Goal: Task Accomplishment & Management: Complete application form

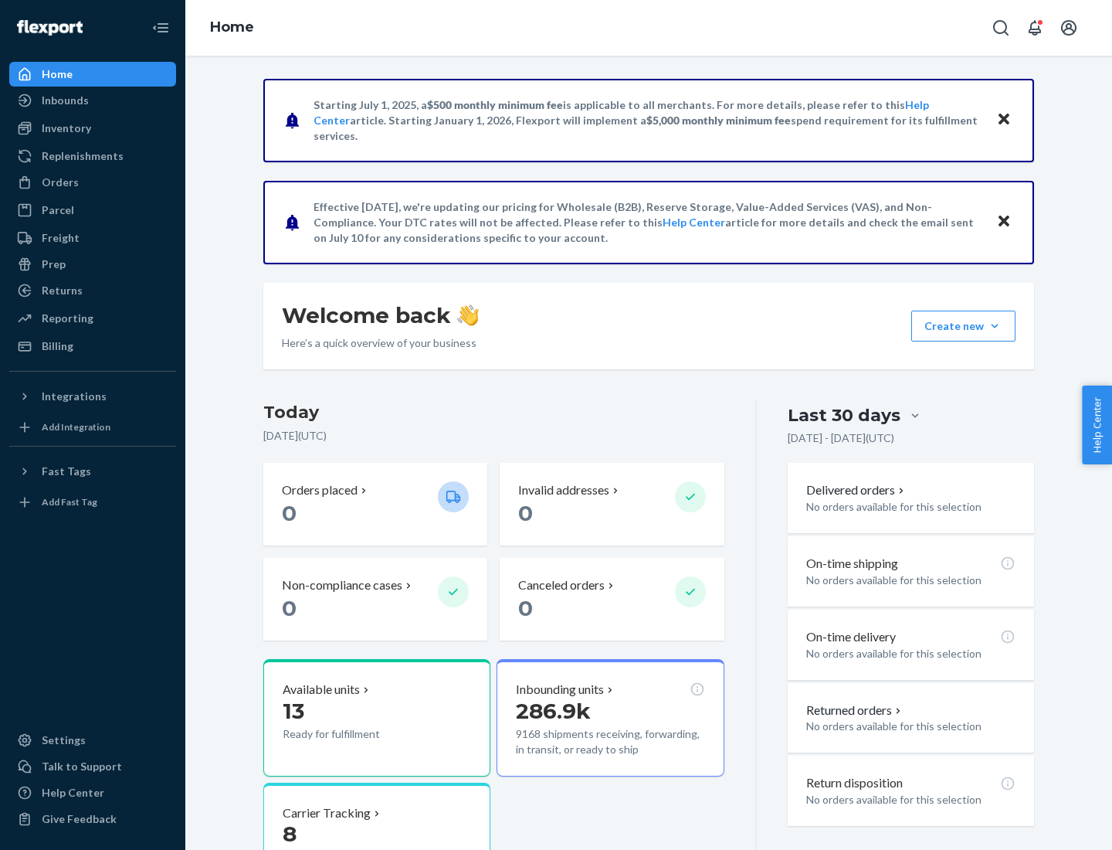
click at [995, 326] on button "Create new Create new inbound Create new order Create new product" at bounding box center [963, 325] width 104 height 31
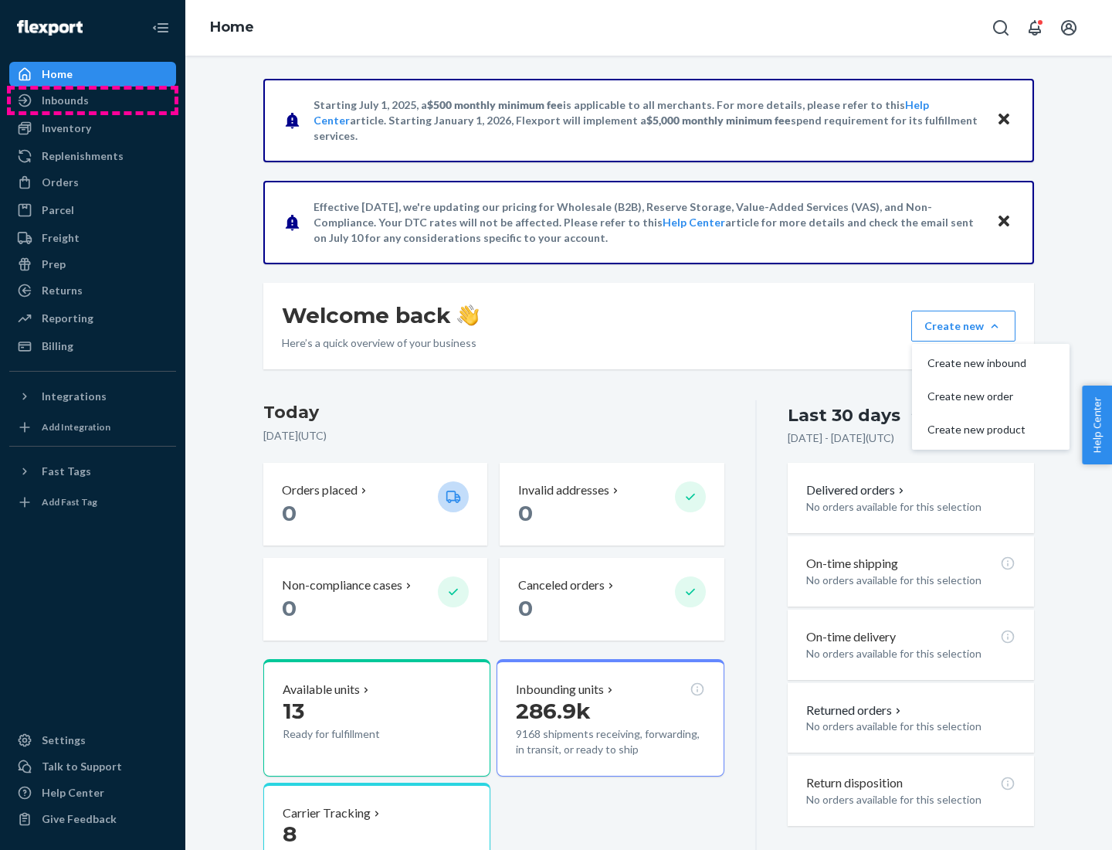
click at [93, 100] on div "Inbounds" at bounding box center [93, 101] width 164 height 22
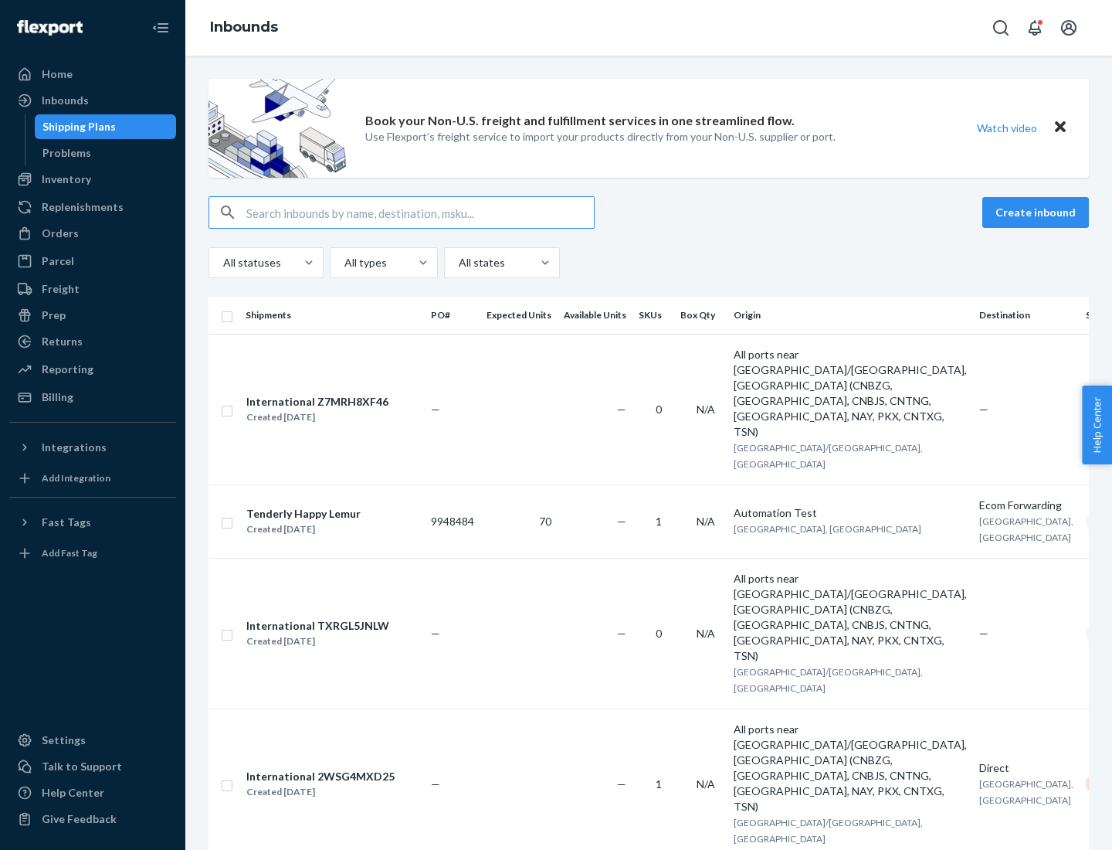
click at [1038, 212] on button "Create inbound" at bounding box center [1035, 212] width 107 height 31
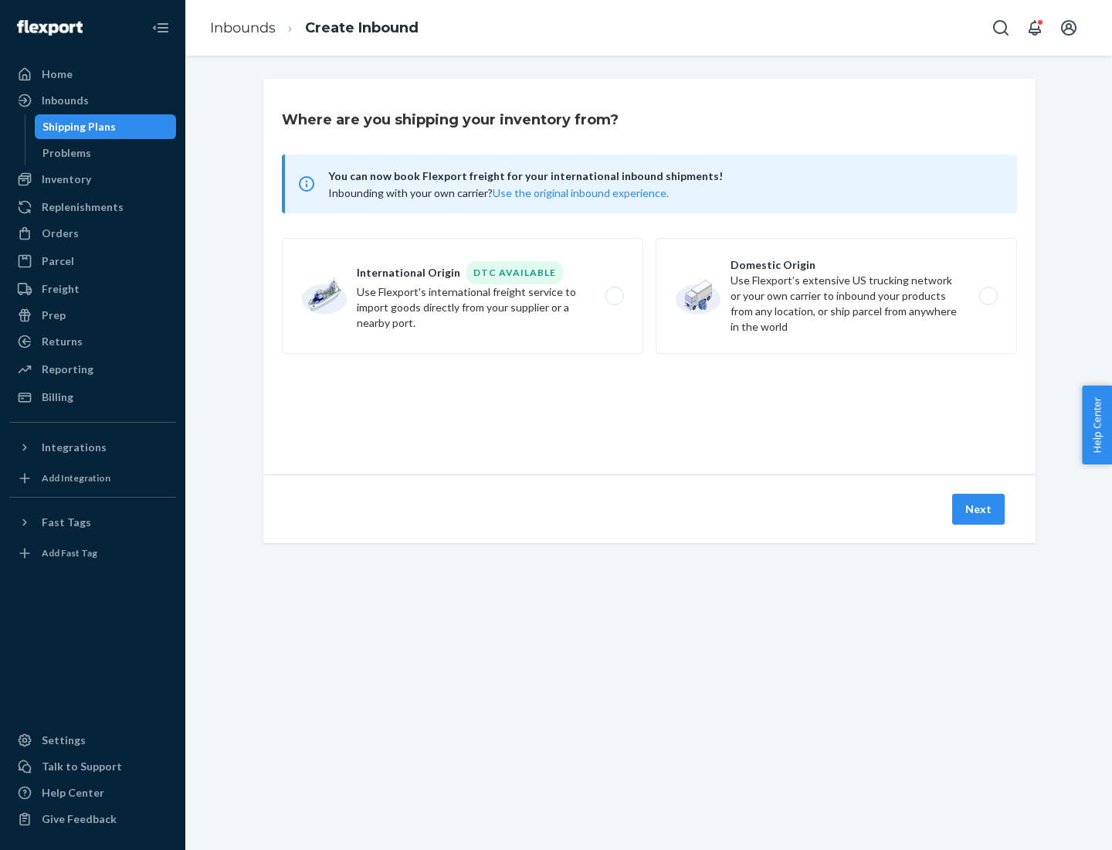
click at [836, 296] on label "Domestic Origin Use Flexport’s extensive US trucking network or your own carrie…" at bounding box center [836, 296] width 361 height 116
click at [988, 296] on input "Domestic Origin Use Flexport’s extensive US trucking network or your own carrie…" at bounding box center [993, 296] width 10 height 10
radio input "true"
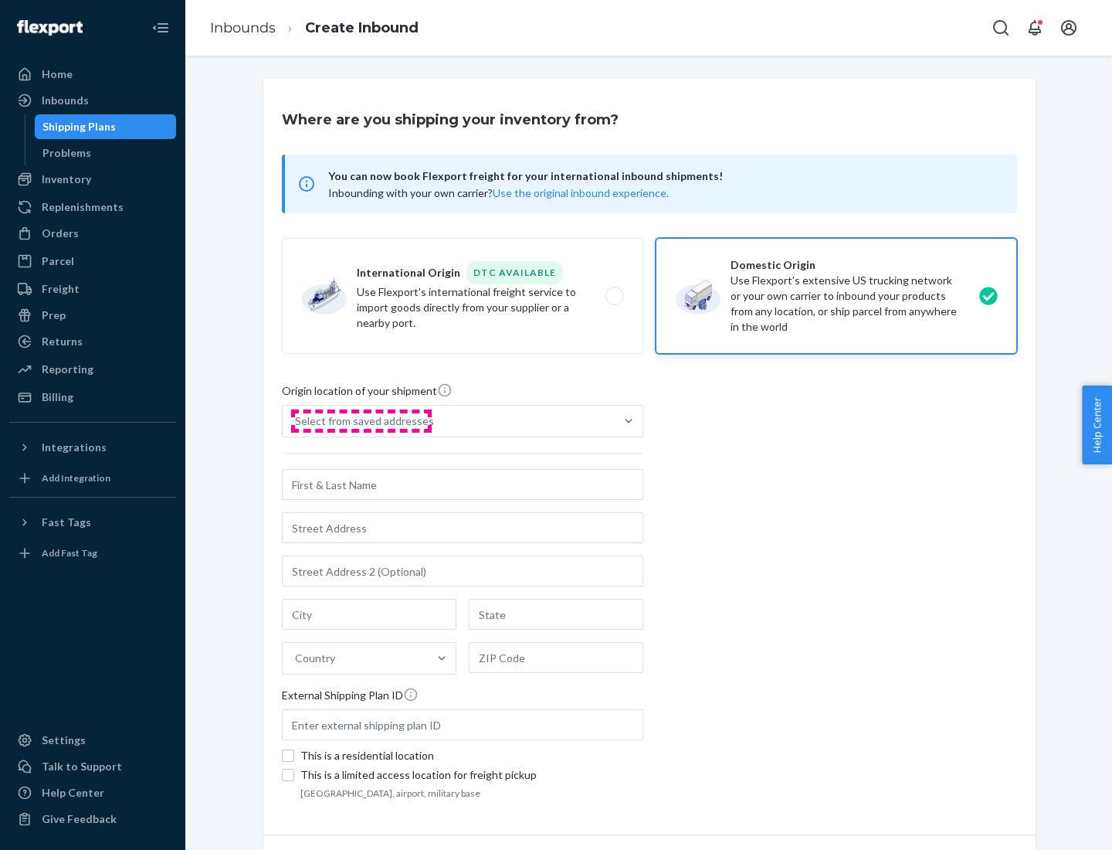
click at [361, 421] on div "Select from saved addresses" at bounding box center [364, 420] width 139 height 15
click at [297, 421] on input "Select from saved addresses" at bounding box center [296, 420] width 2 height 15
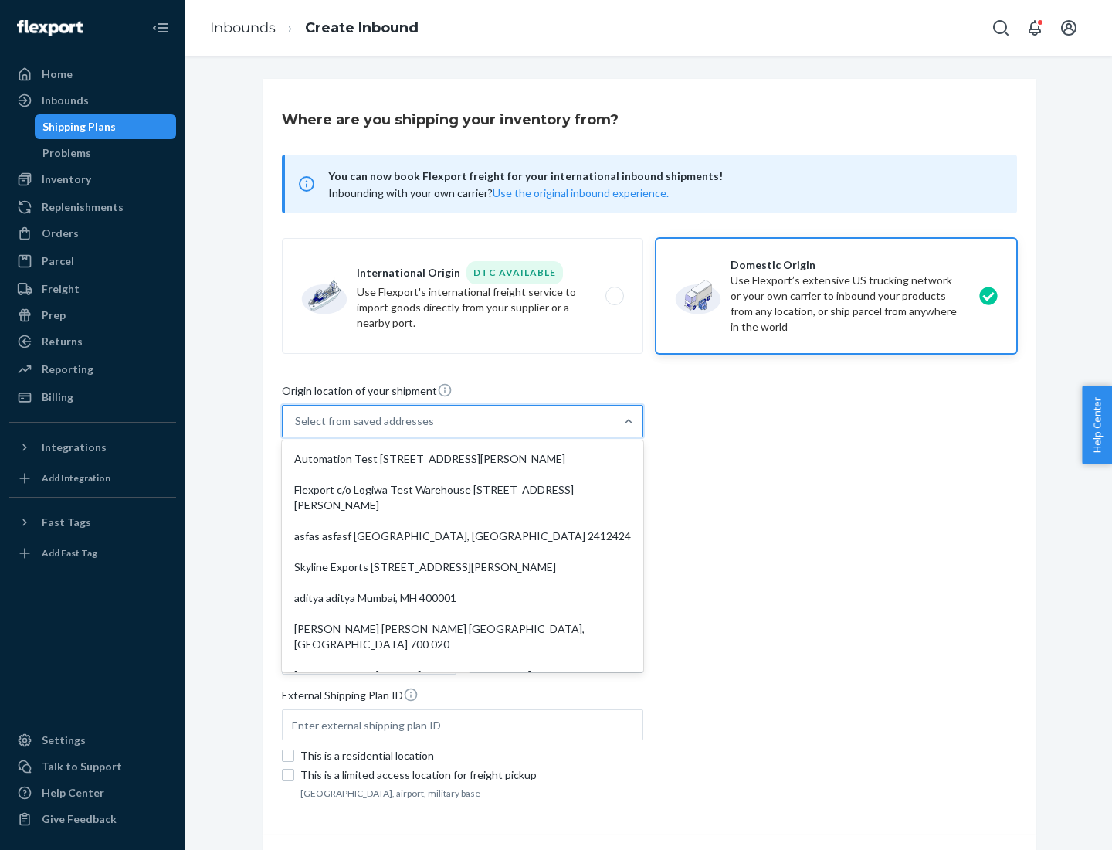
scroll to position [6, 0]
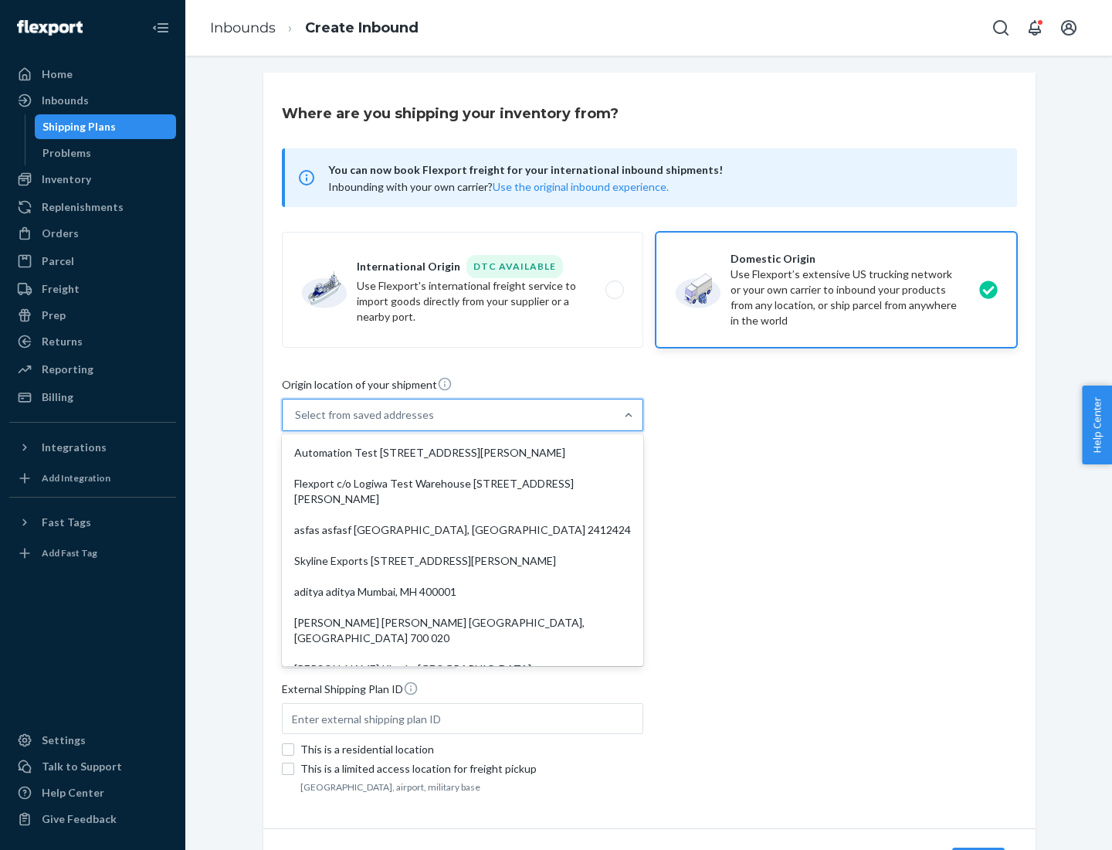
click at [463, 453] on div "Automation Test [STREET_ADDRESS][PERSON_NAME]" at bounding box center [462, 452] width 355 height 31
click at [297, 422] on input "option Automation Test [STREET_ADDRESS][PERSON_NAME]. 9 results available. Use …" at bounding box center [296, 414] width 2 height 15
type input "Automation Test"
type input "9th Floor"
type input "[GEOGRAPHIC_DATA]"
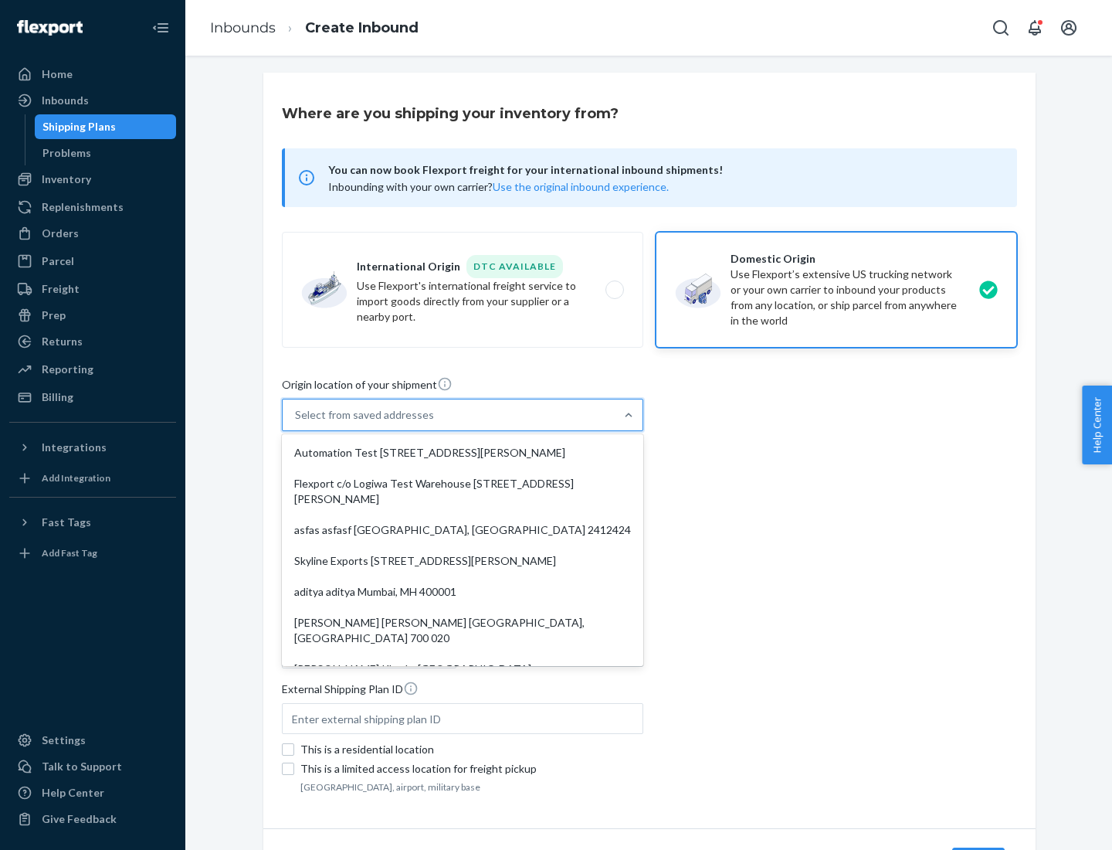
type input "CA"
type input "94104"
type input "[STREET_ADDRESS][PERSON_NAME]"
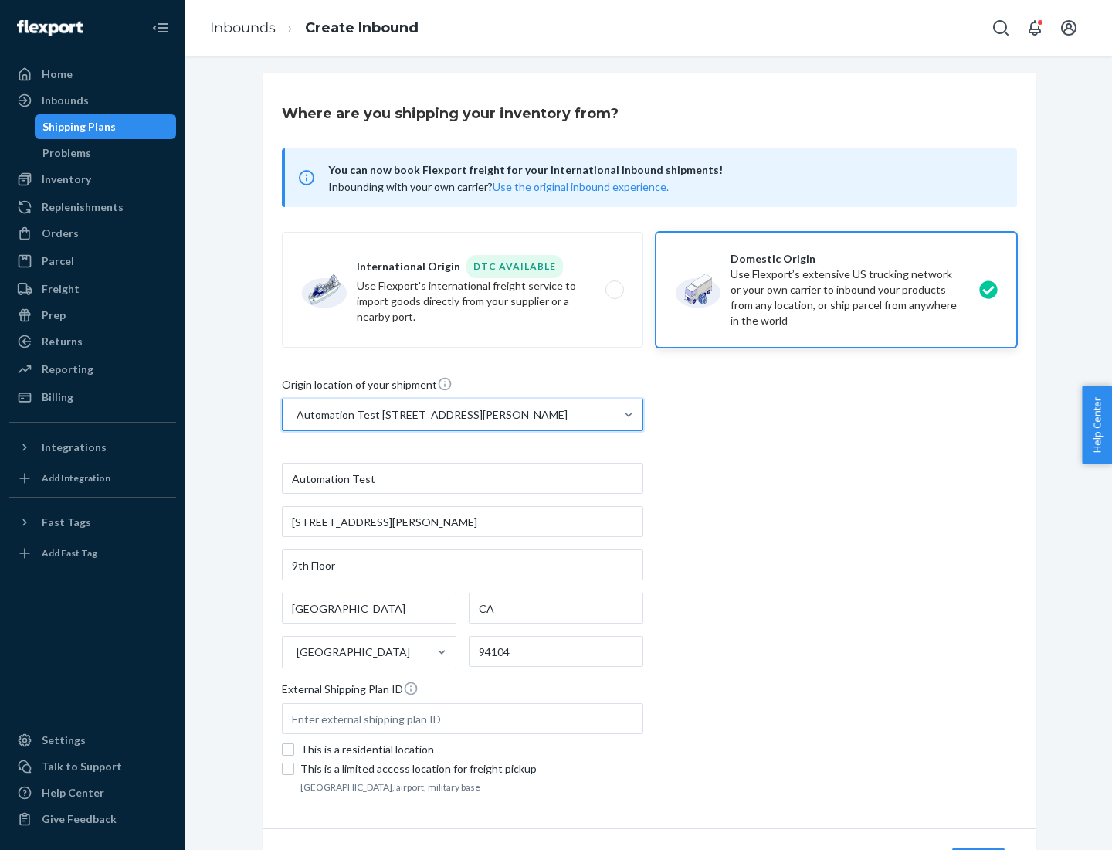
scroll to position [90, 0]
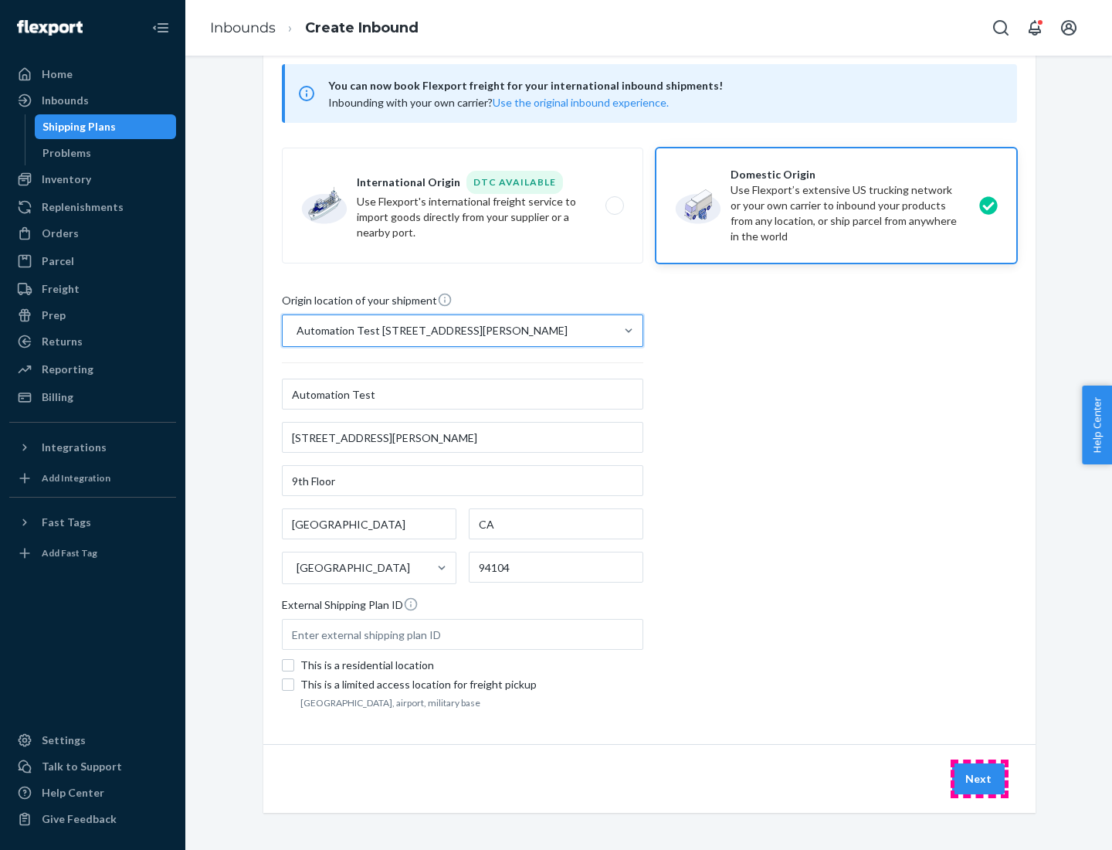
click at [979, 778] on button "Next" at bounding box center [978, 778] width 53 height 31
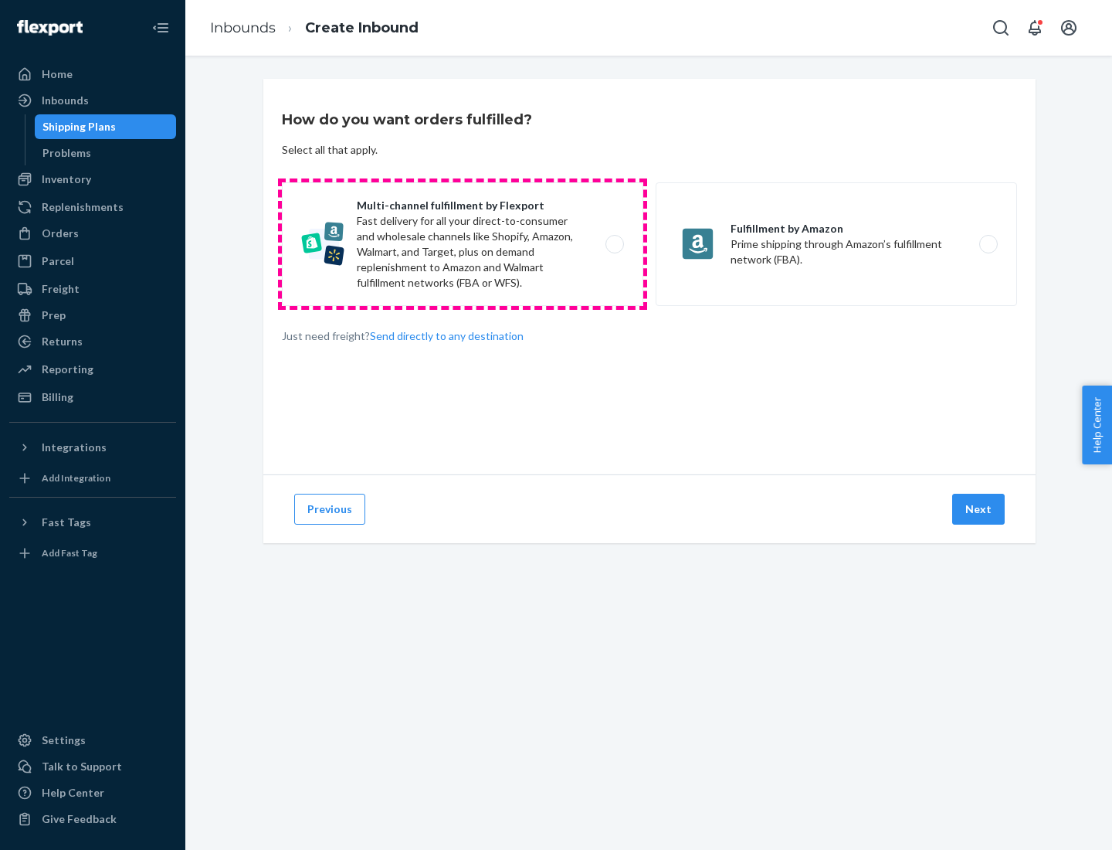
click at [463, 244] on label "Multi-channel fulfillment by Flexport Fast delivery for all your direct-to-cons…" at bounding box center [462, 244] width 361 height 124
click at [614, 244] on input "Multi-channel fulfillment by Flexport Fast delivery for all your direct-to-cons…" at bounding box center [619, 244] width 10 height 10
radio input "true"
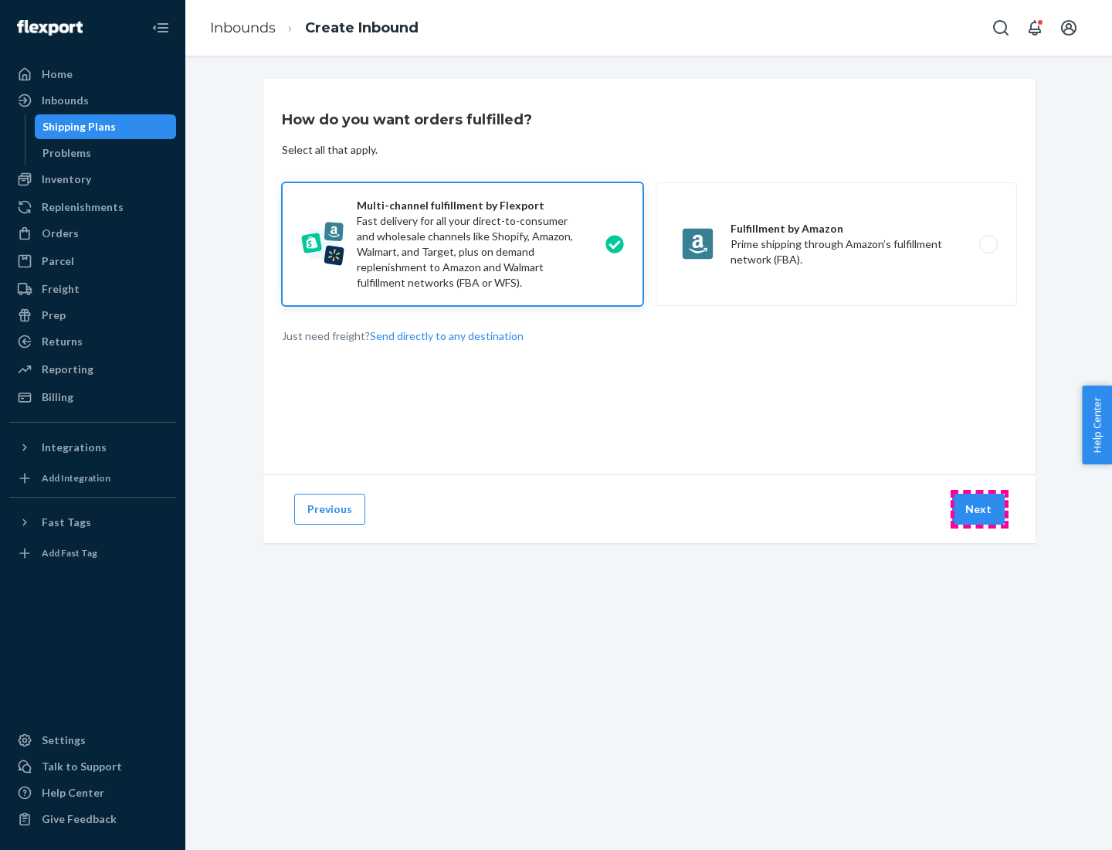
click at [979, 509] on button "Next" at bounding box center [978, 508] width 53 height 31
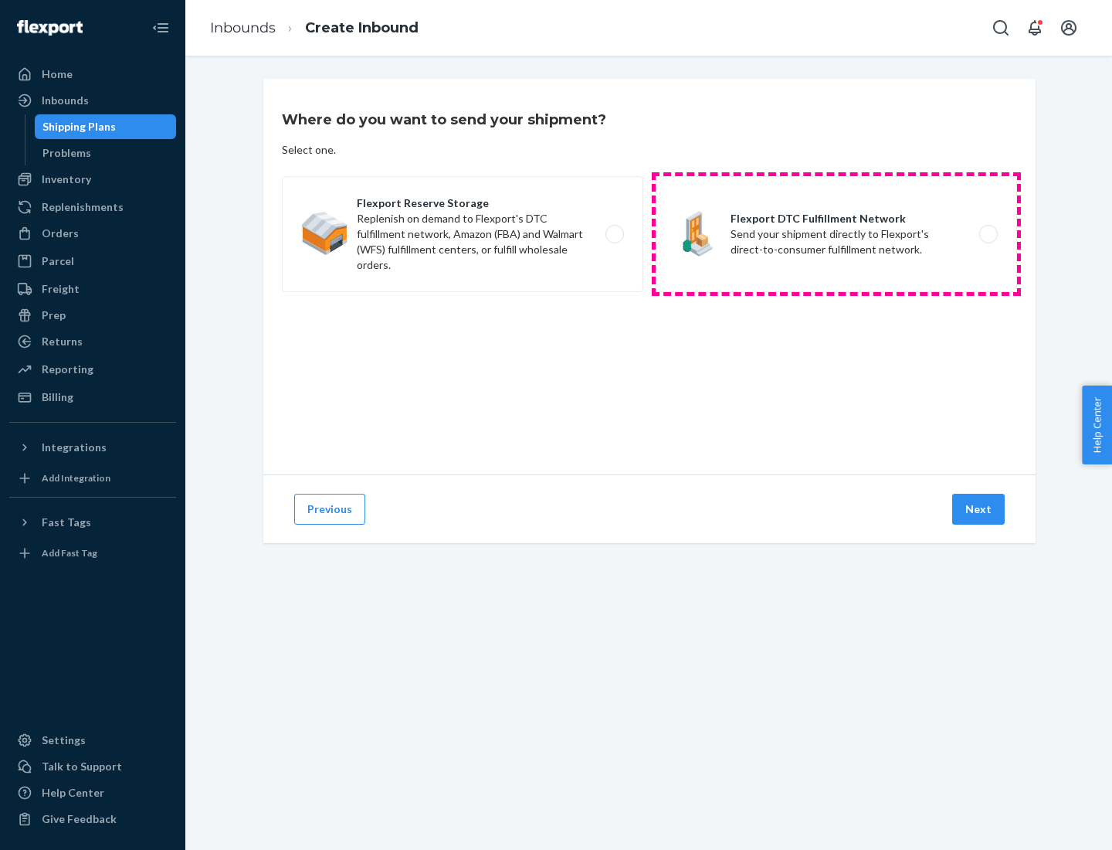
click at [836, 234] on label "Flexport DTC Fulfillment Network Send your shipment directly to Flexport's dire…" at bounding box center [836, 234] width 361 height 116
click at [988, 234] on input "Flexport DTC Fulfillment Network Send your shipment directly to Flexport's dire…" at bounding box center [993, 234] width 10 height 10
radio input "true"
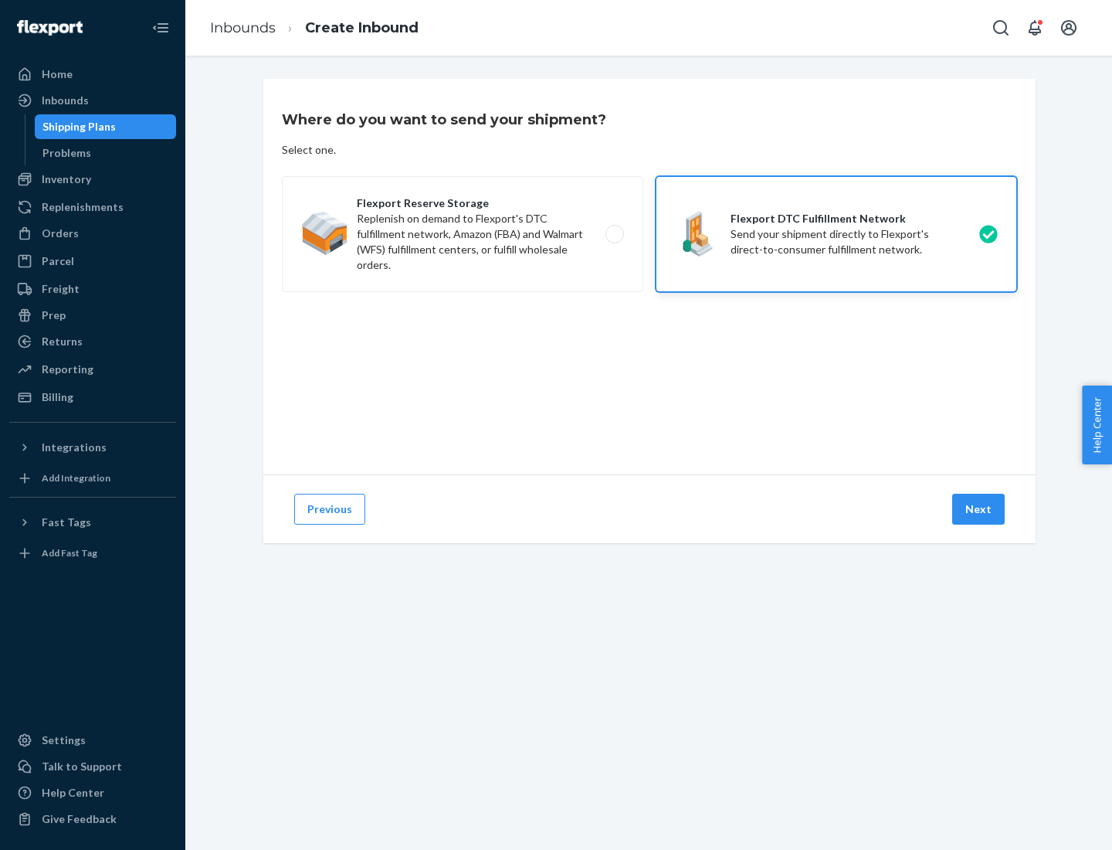
click at [979, 509] on button "Next" at bounding box center [978, 508] width 53 height 31
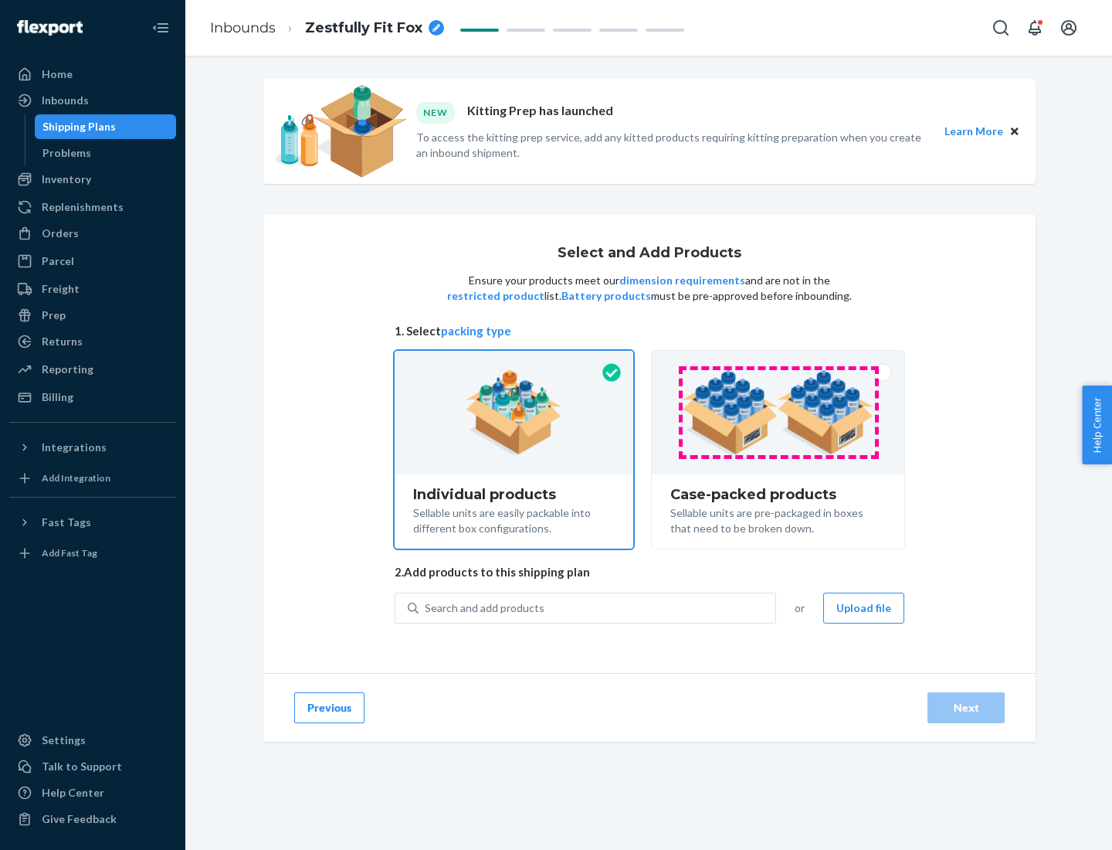
click at [778, 412] on img at bounding box center [778, 412] width 192 height 85
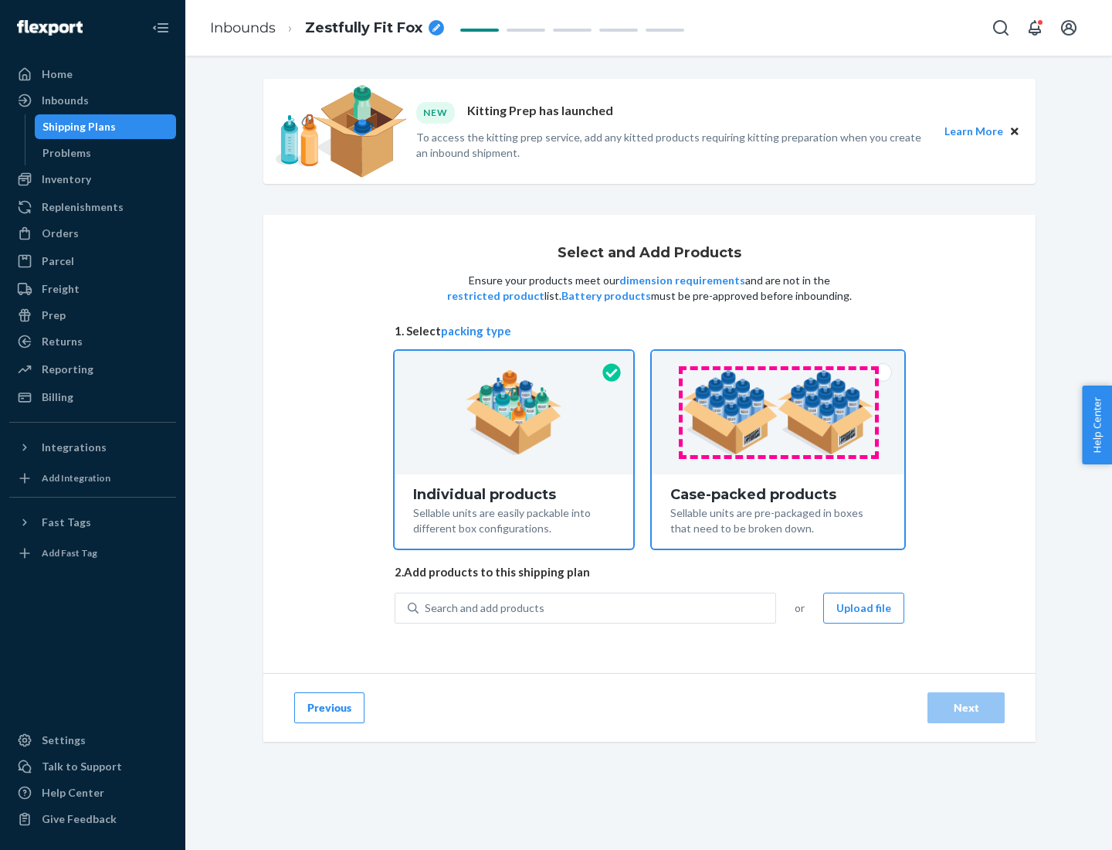
click at [778, 361] on input "Case-packed products Sellable units are pre-packaged in boxes that need to be b…" at bounding box center [778, 356] width 10 height 10
radio input "true"
radio input "false"
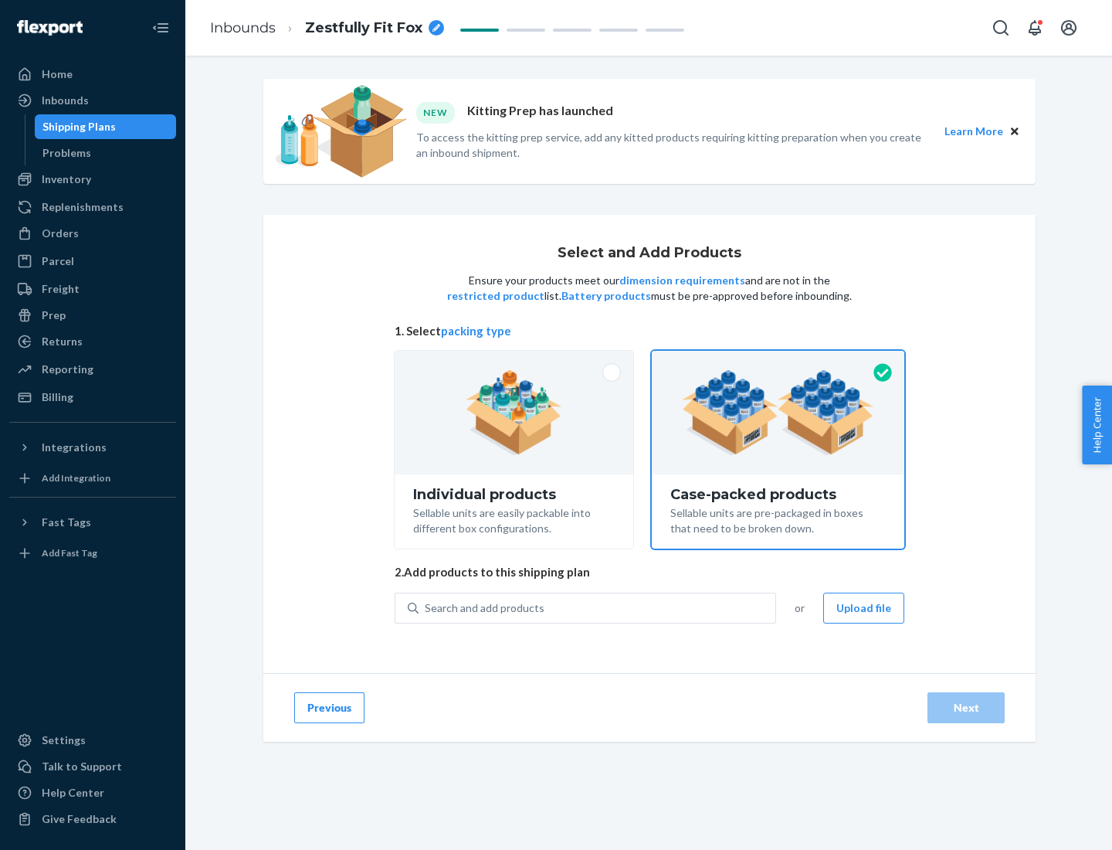
click at [598, 607] on div "Search and add products" at bounding box center [597, 608] width 357 height 28
click at [426, 607] on input "Search and add products" at bounding box center [426, 607] width 2 height 15
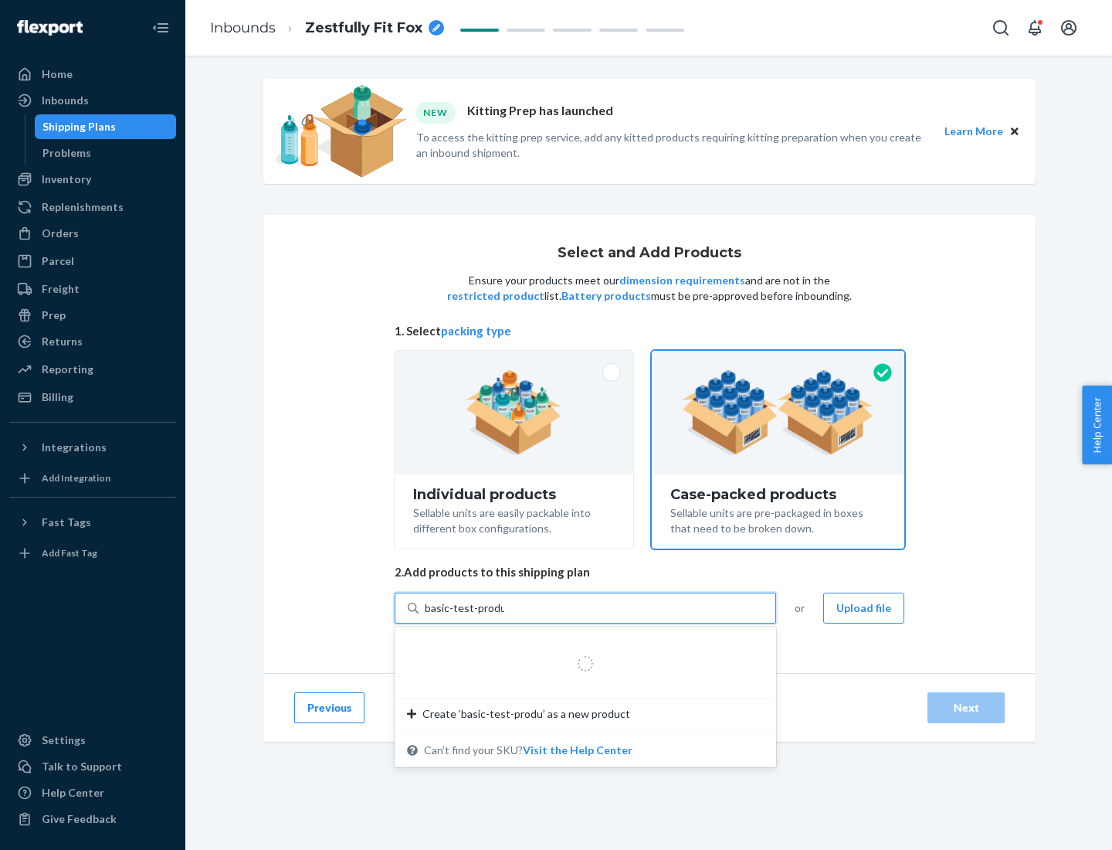
type input "basic-test-product-1"
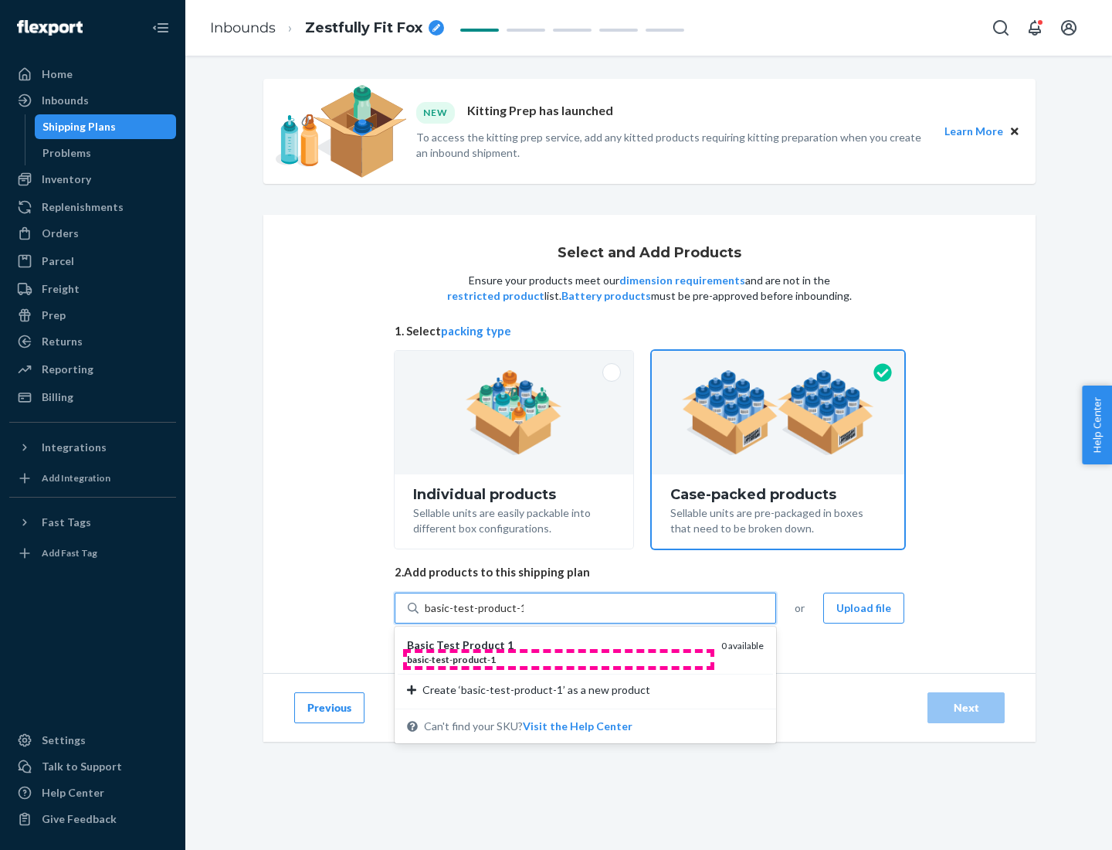
click at [558, 659] on div "basic - test - product - 1" at bounding box center [558, 659] width 302 height 13
click at [524, 616] on input "basic-test-product-1" at bounding box center [474, 607] width 99 height 15
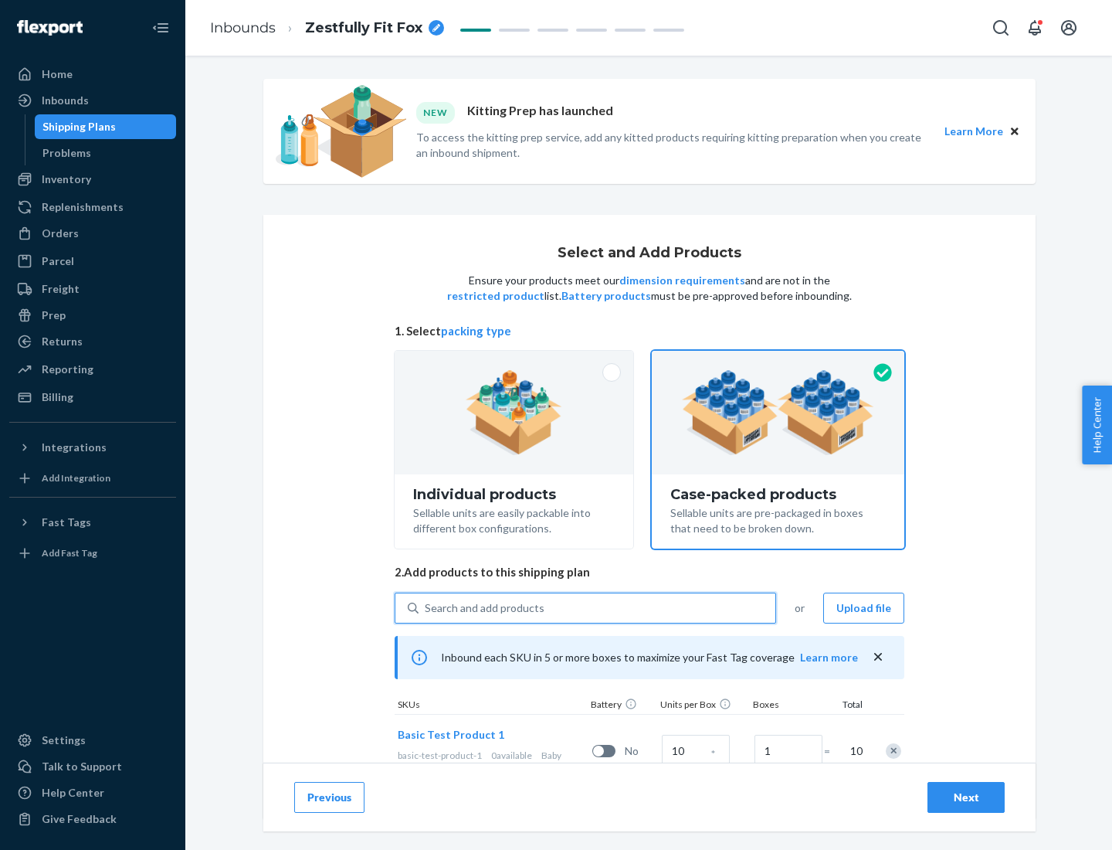
scroll to position [56, 0]
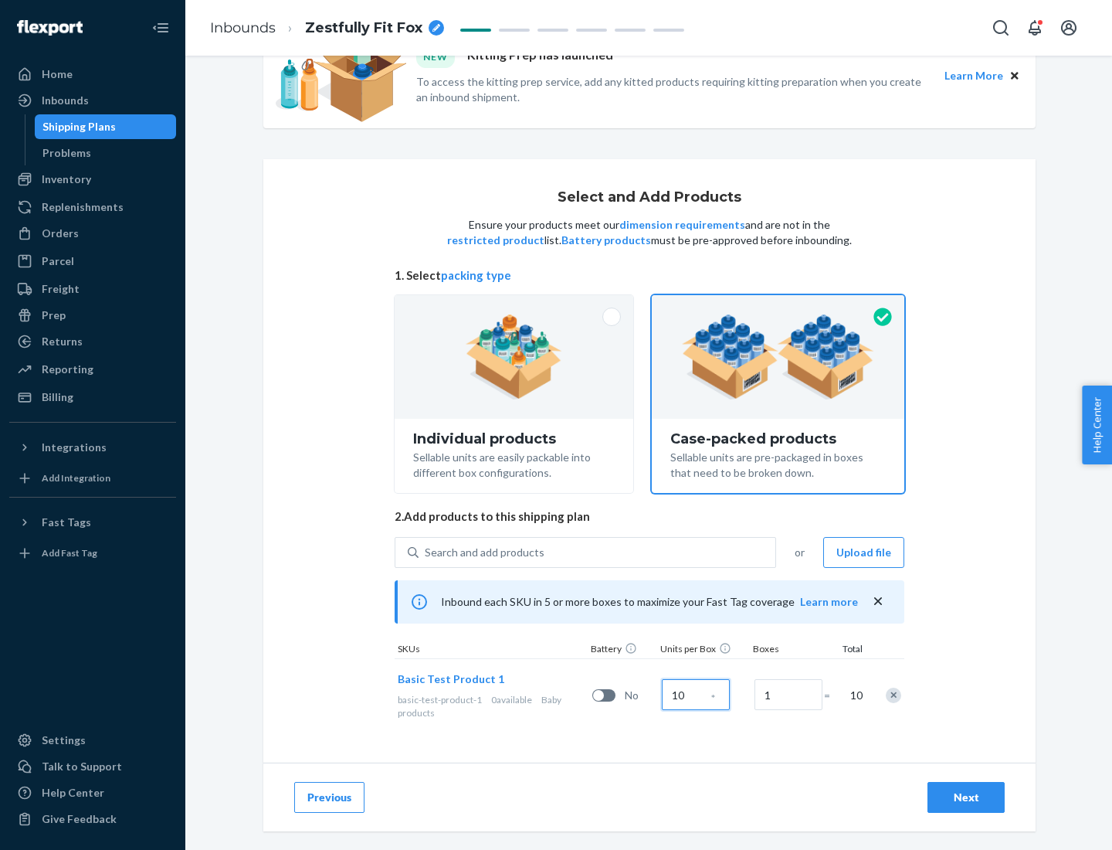
type input "10"
type input "7"
click at [966, 797] on div "Next" at bounding box center [966, 796] width 51 height 15
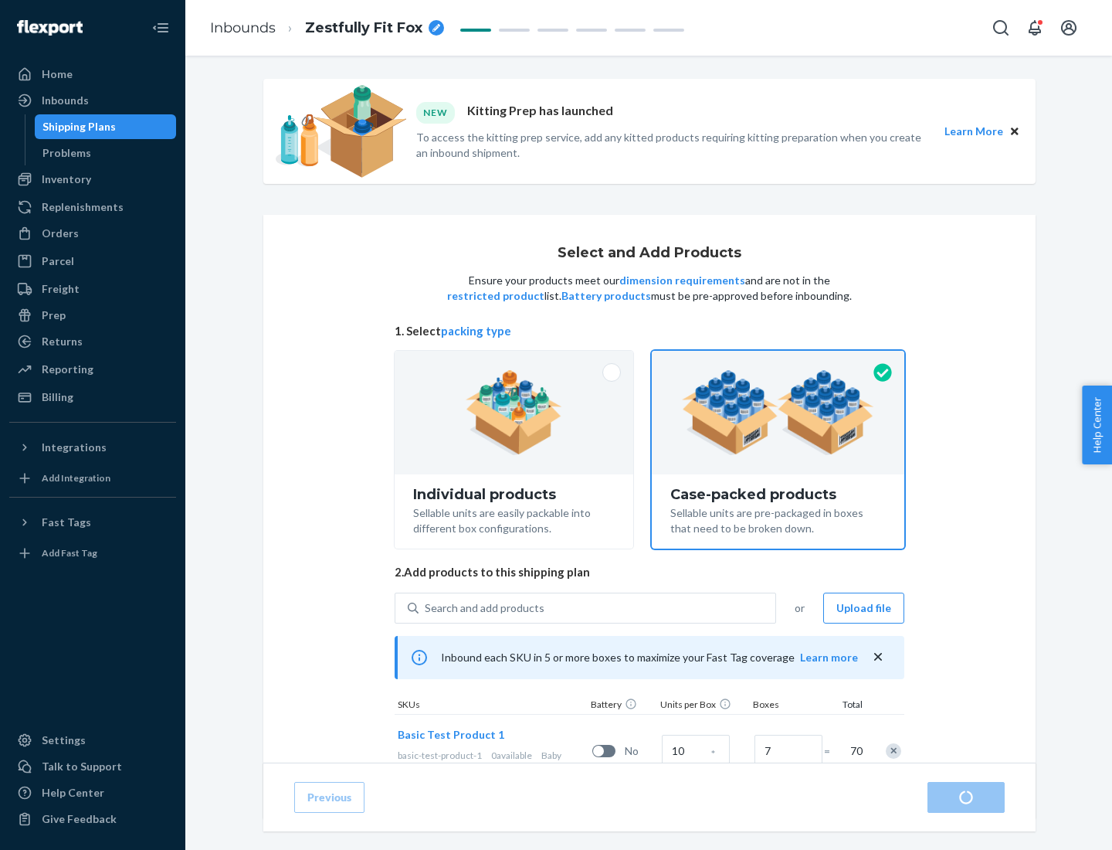
radio input "true"
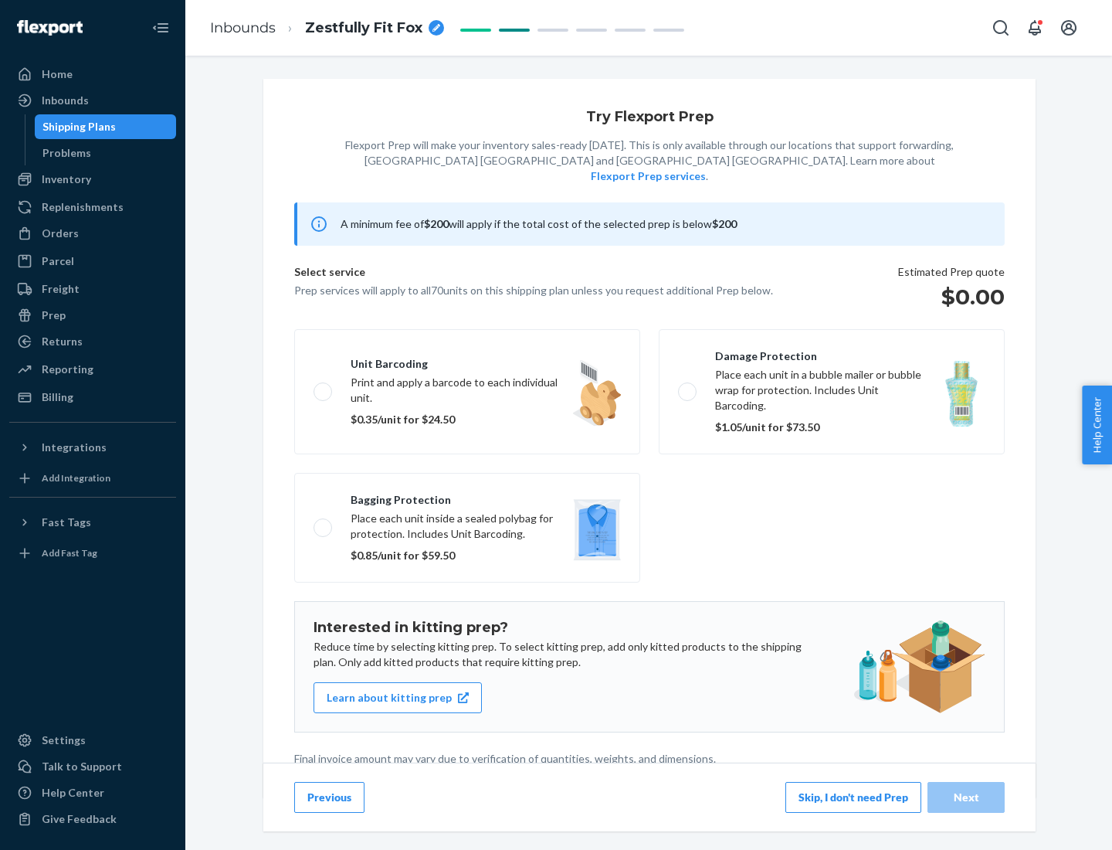
scroll to position [4, 0]
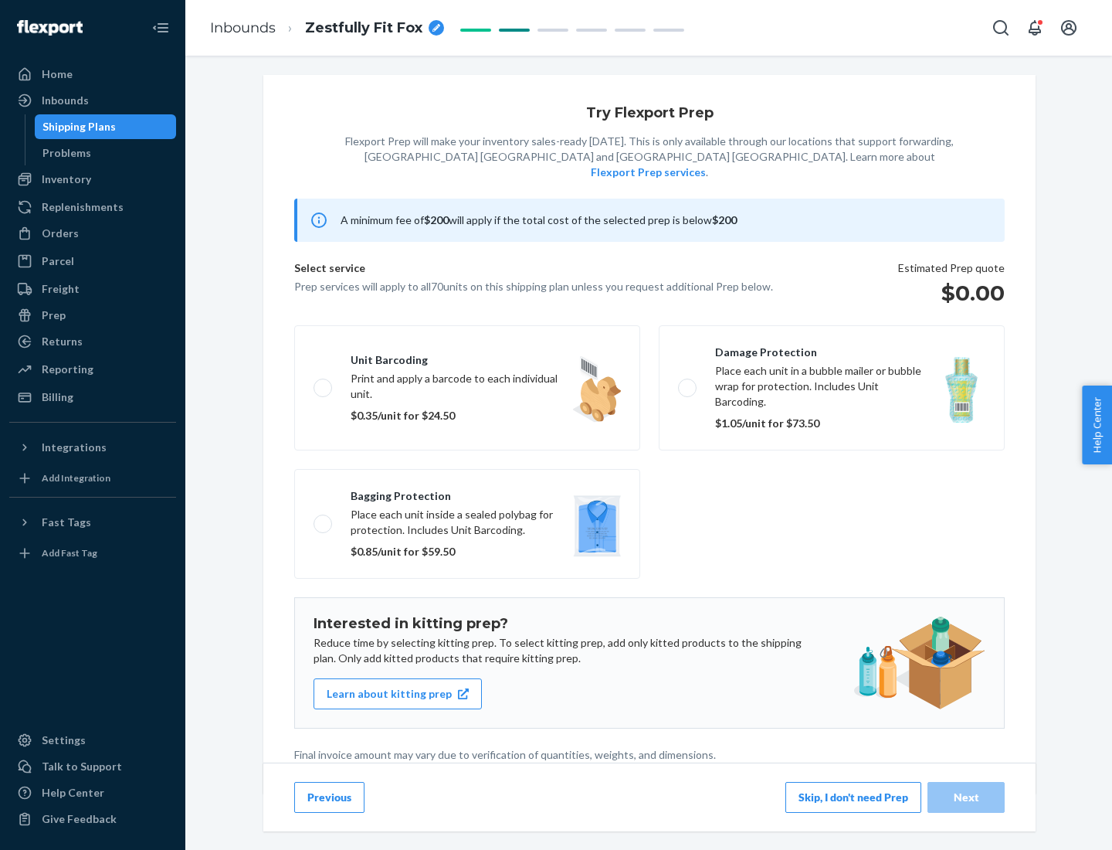
click at [467, 492] on label "Bagging protection Place each unit inside a sealed polybag for protection. Incl…" at bounding box center [467, 524] width 346 height 110
click at [324, 518] on input "Bagging protection Place each unit inside a sealed polybag for protection. Incl…" at bounding box center [319, 523] width 10 height 10
checkbox input "true"
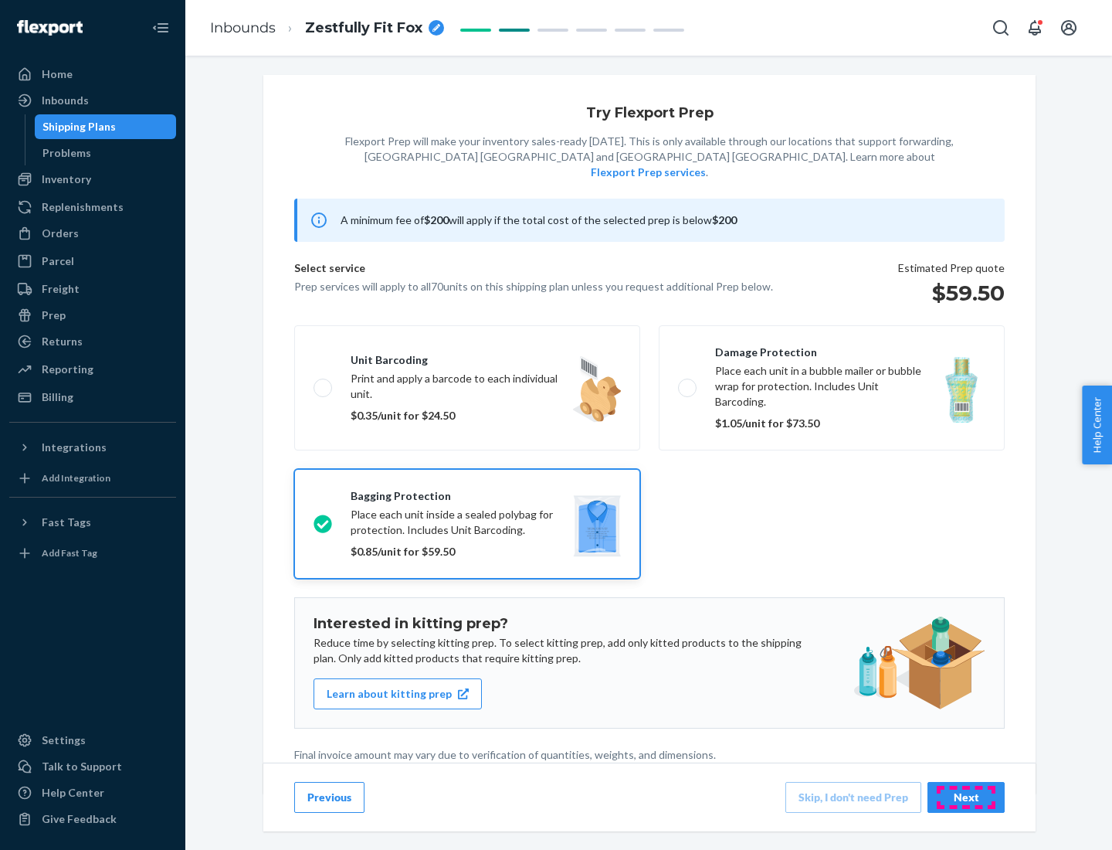
click at [966, 796] on div "Next" at bounding box center [966, 796] width 51 height 15
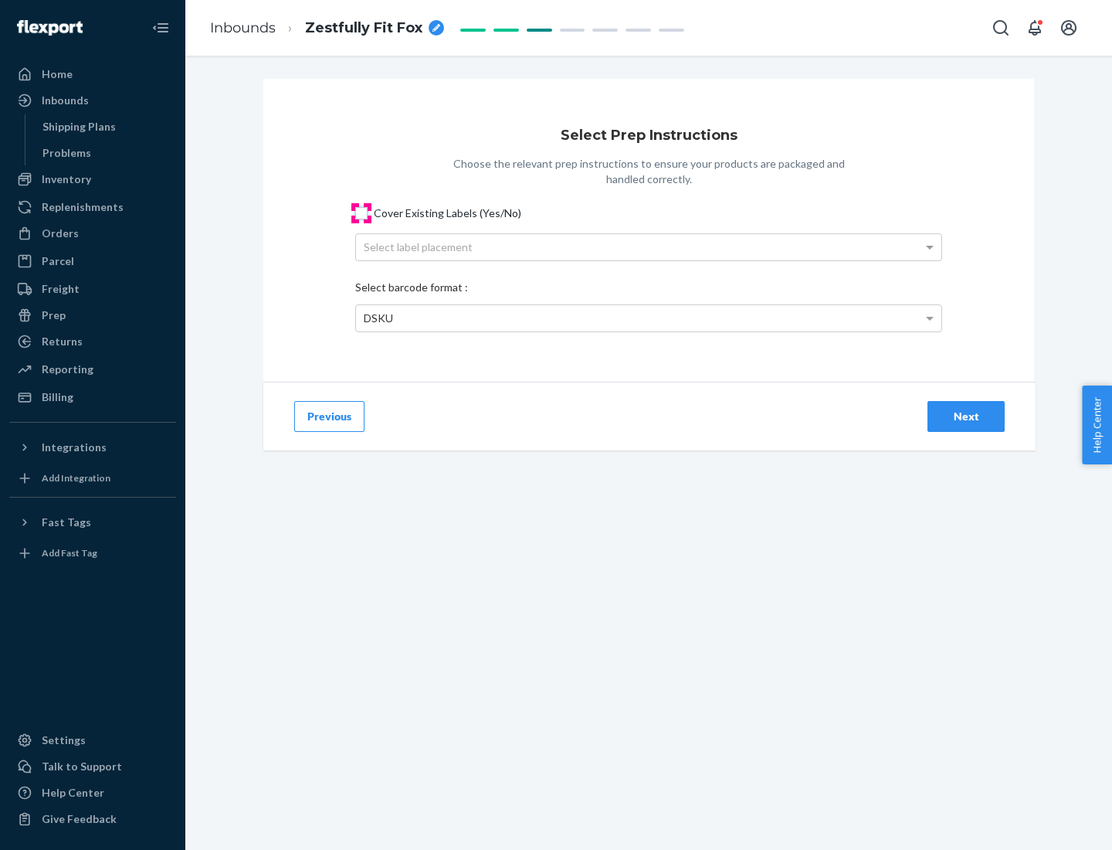
click at [361, 212] on input "Cover Existing Labels (Yes/No)" at bounding box center [361, 213] width 12 height 12
checkbox input "true"
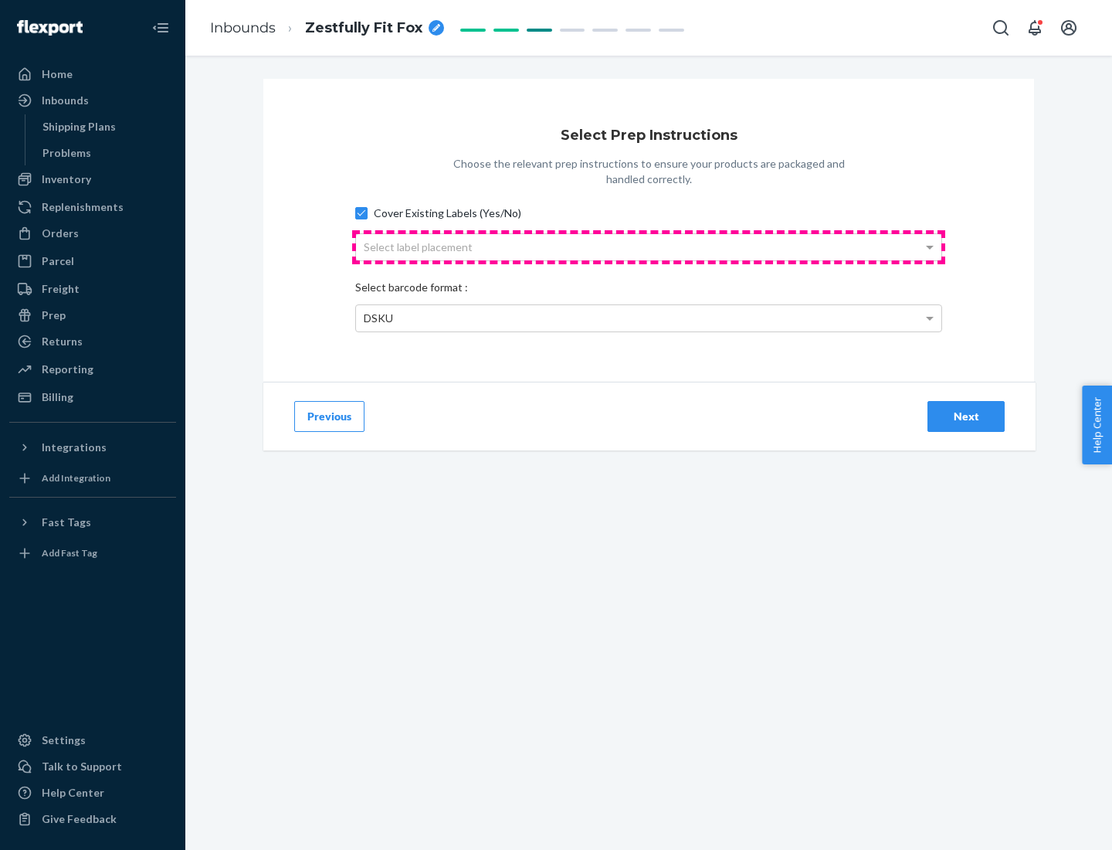
click at [649, 246] on div "Select label placement" at bounding box center [648, 247] width 585 height 26
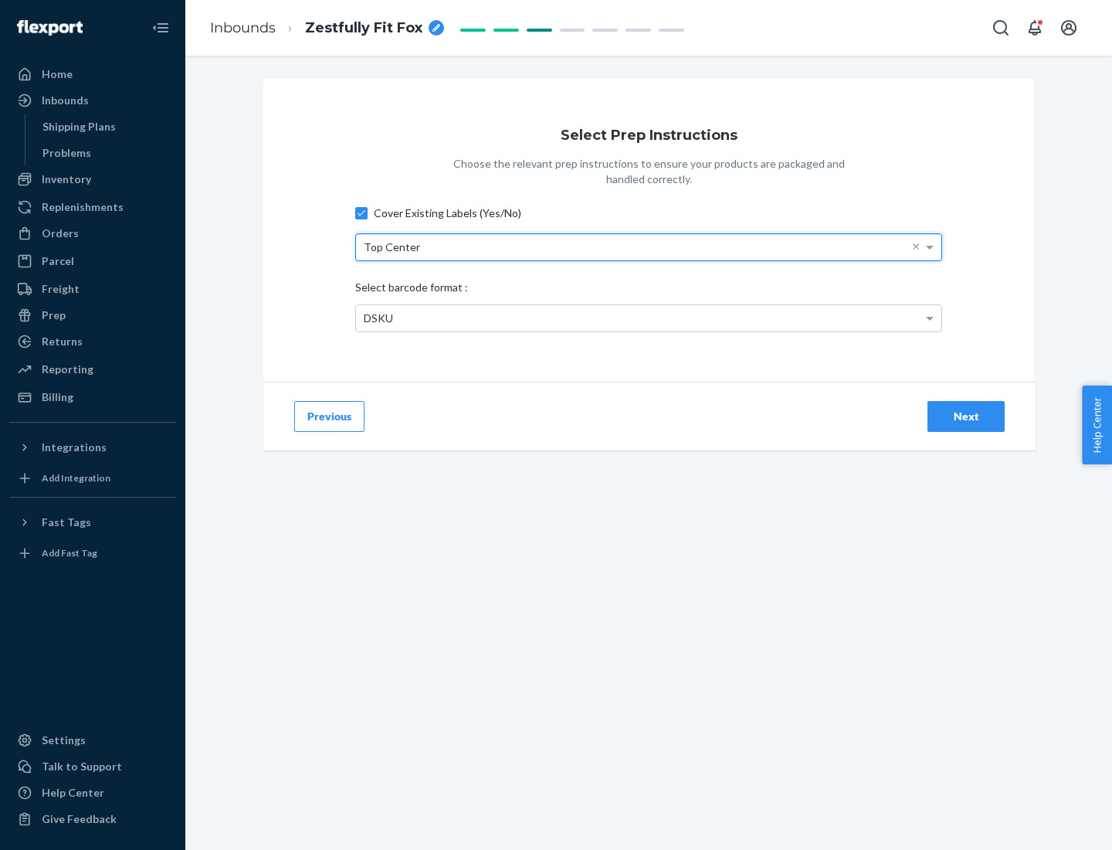
click at [649, 317] on div "DSKU" at bounding box center [648, 318] width 585 height 26
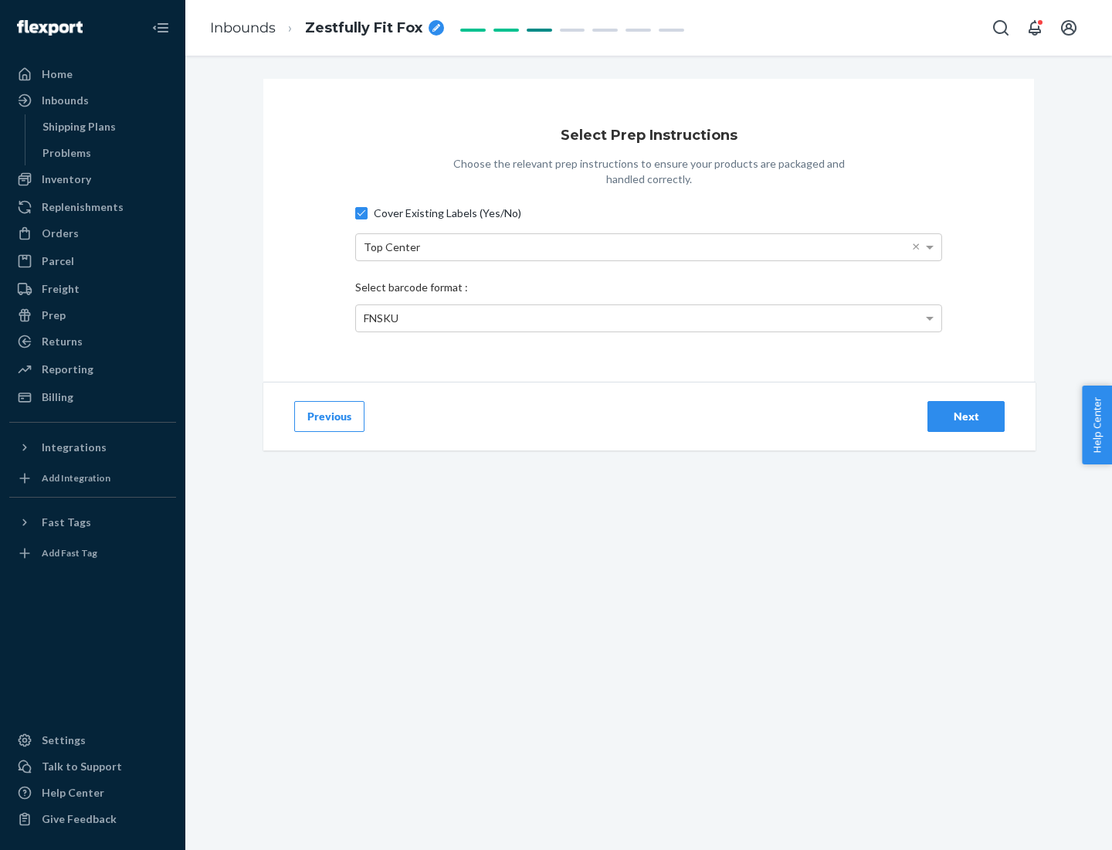
click at [966, 415] on div "Next" at bounding box center [966, 416] width 51 height 15
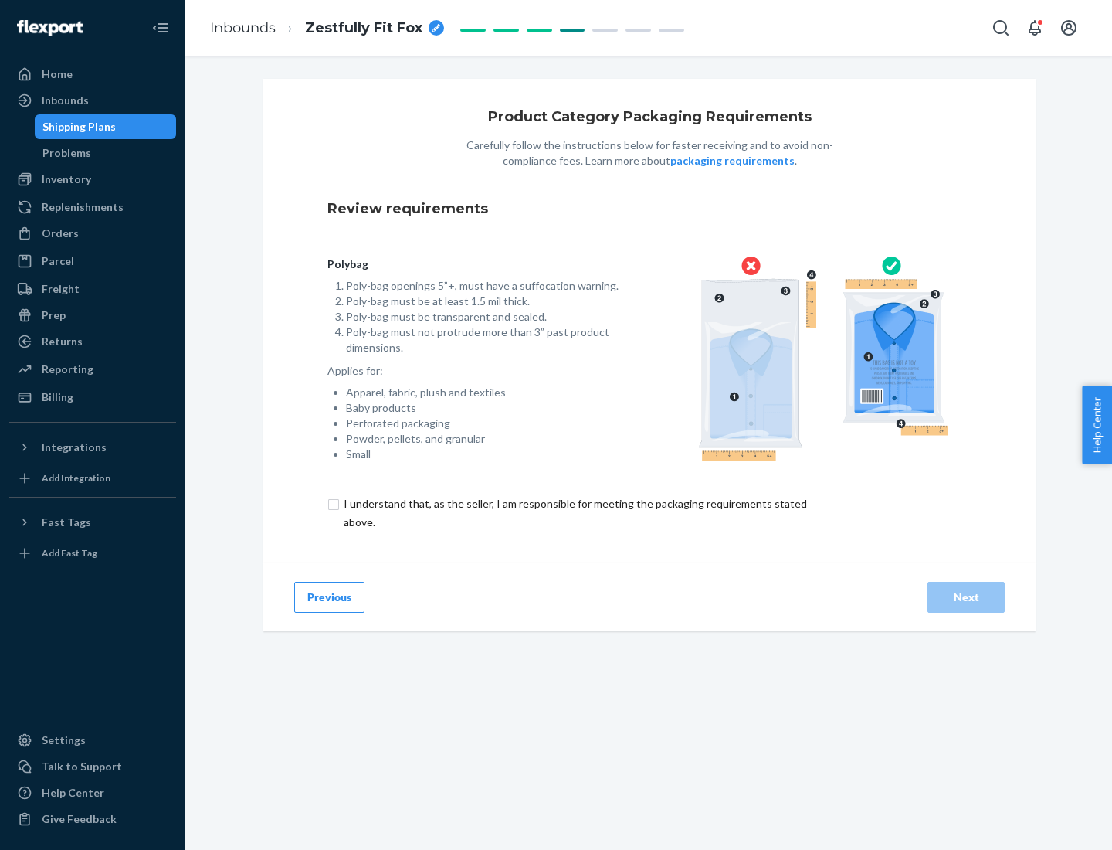
click at [574, 512] on input "checkbox" at bounding box center [584, 512] width 514 height 37
checkbox input "true"
click at [966, 596] on div "Next" at bounding box center [966, 596] width 51 height 15
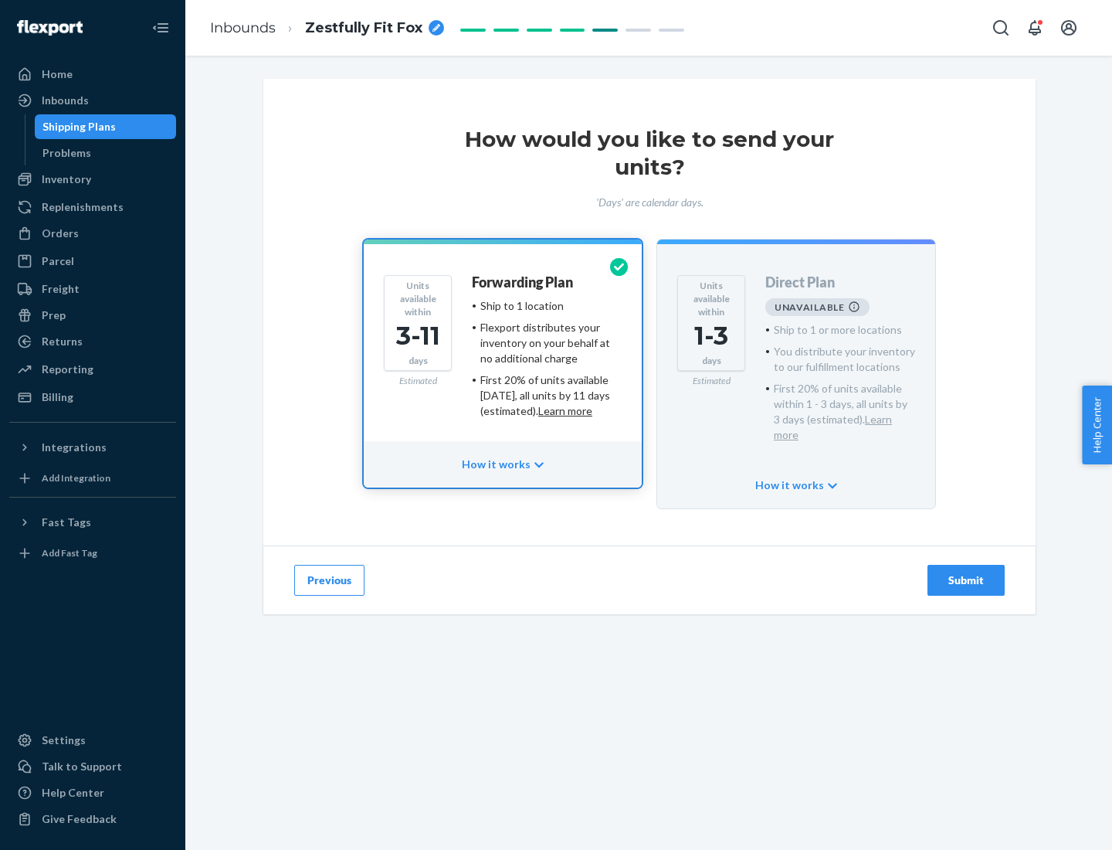
click at [524, 282] on h4 "Forwarding Plan" at bounding box center [522, 282] width 101 height 15
click at [966, 572] on div "Submit" at bounding box center [966, 579] width 51 height 15
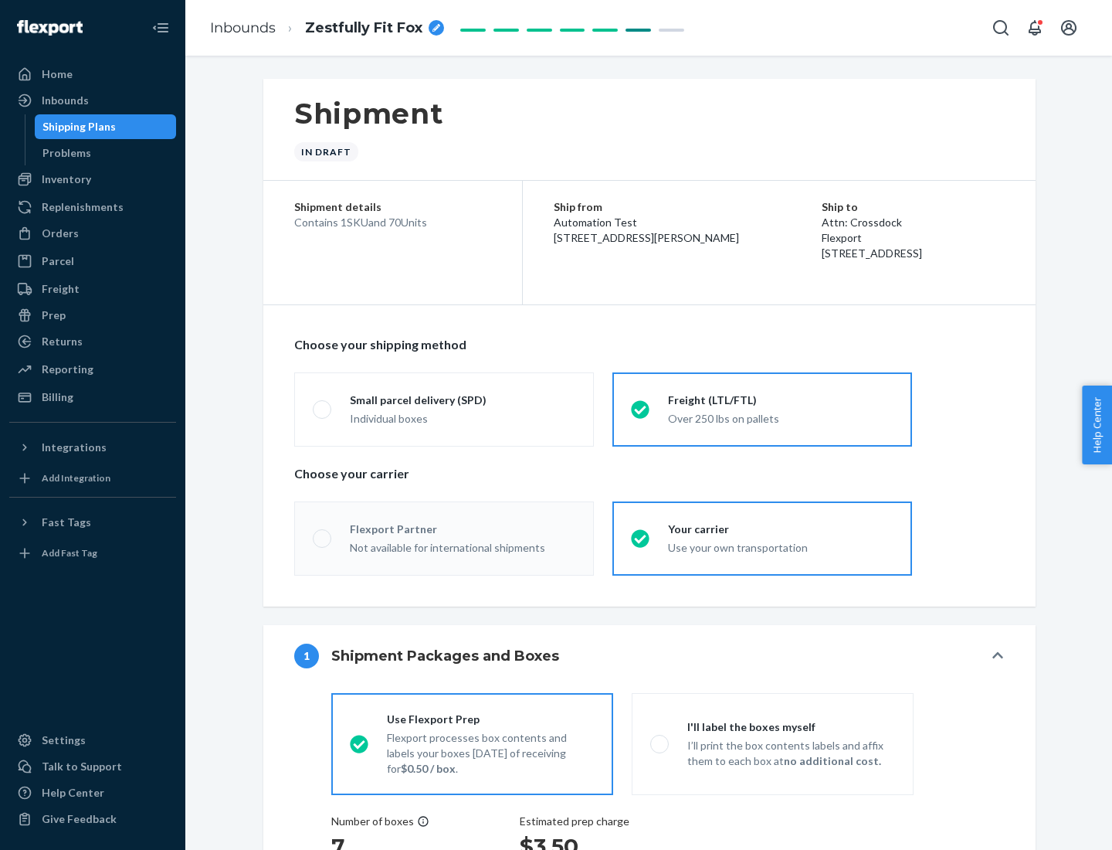
radio input "true"
radio input "false"
radio input "true"
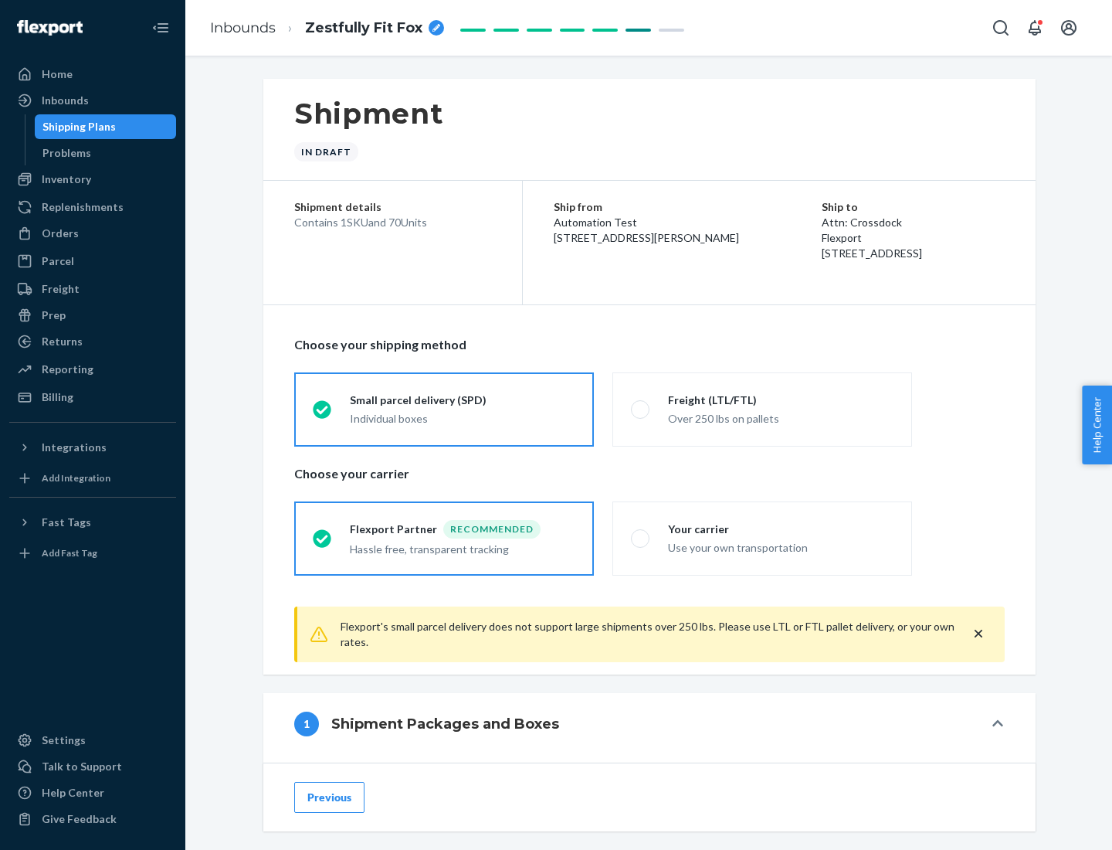
click at [463, 416] on div "Individual boxes" at bounding box center [463, 418] width 226 height 15
click at [323, 414] on input "Small parcel delivery (SPD) Individual boxes" at bounding box center [318, 409] width 10 height 10
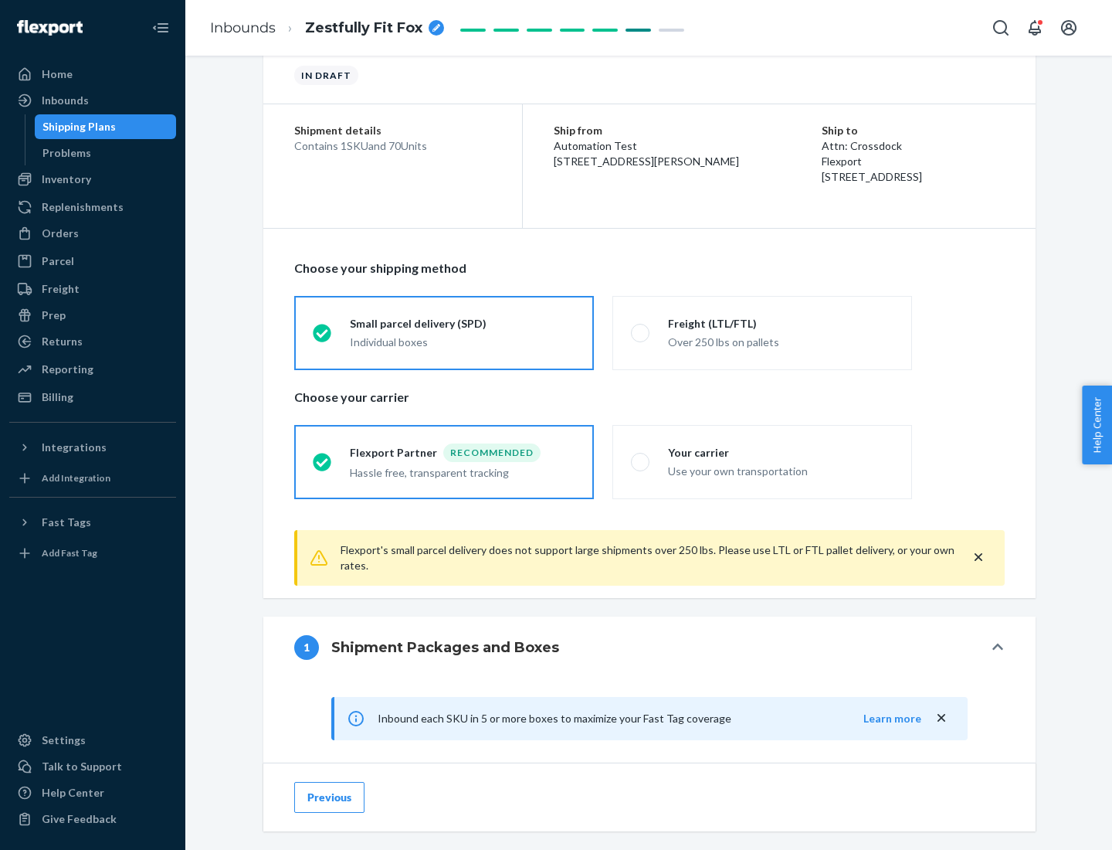
click at [781, 452] on div "Your carrier" at bounding box center [781, 452] width 226 height 15
click at [641, 456] on input "Your carrier Use your own transportation" at bounding box center [636, 461] width 10 height 10
radio input "true"
radio input "false"
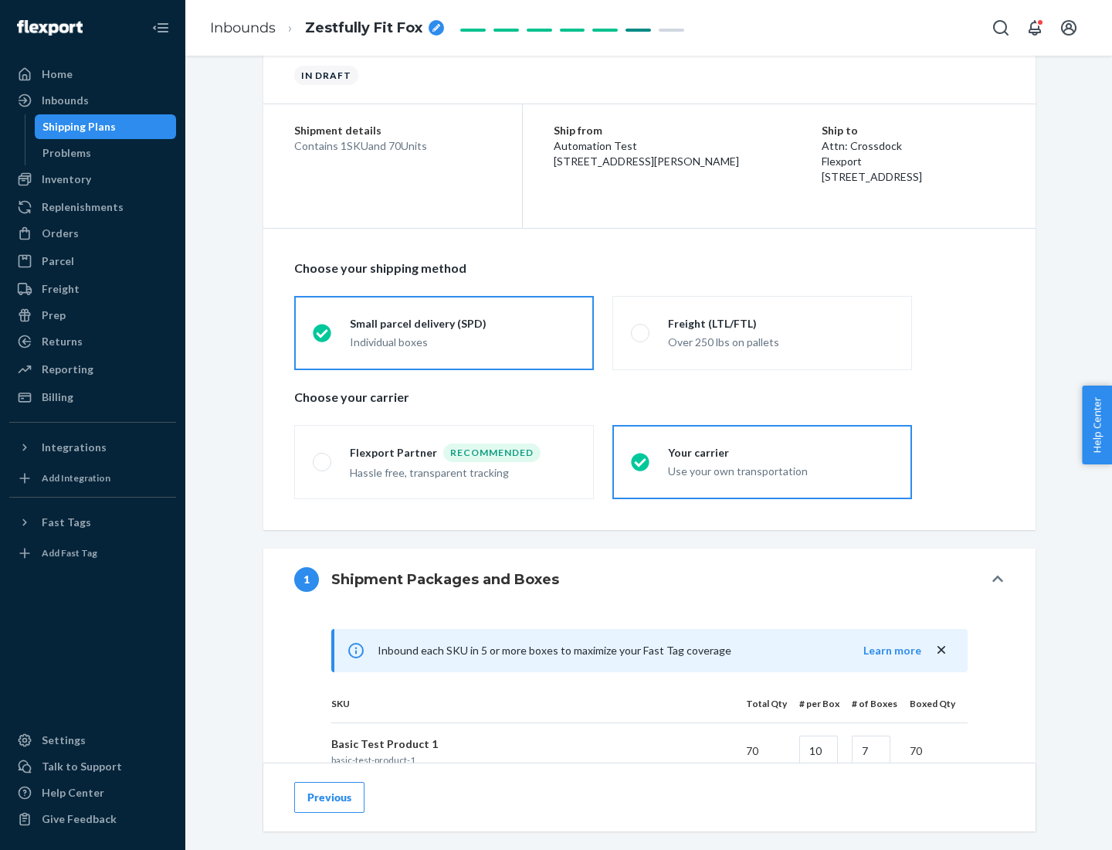
scroll to position [375, 0]
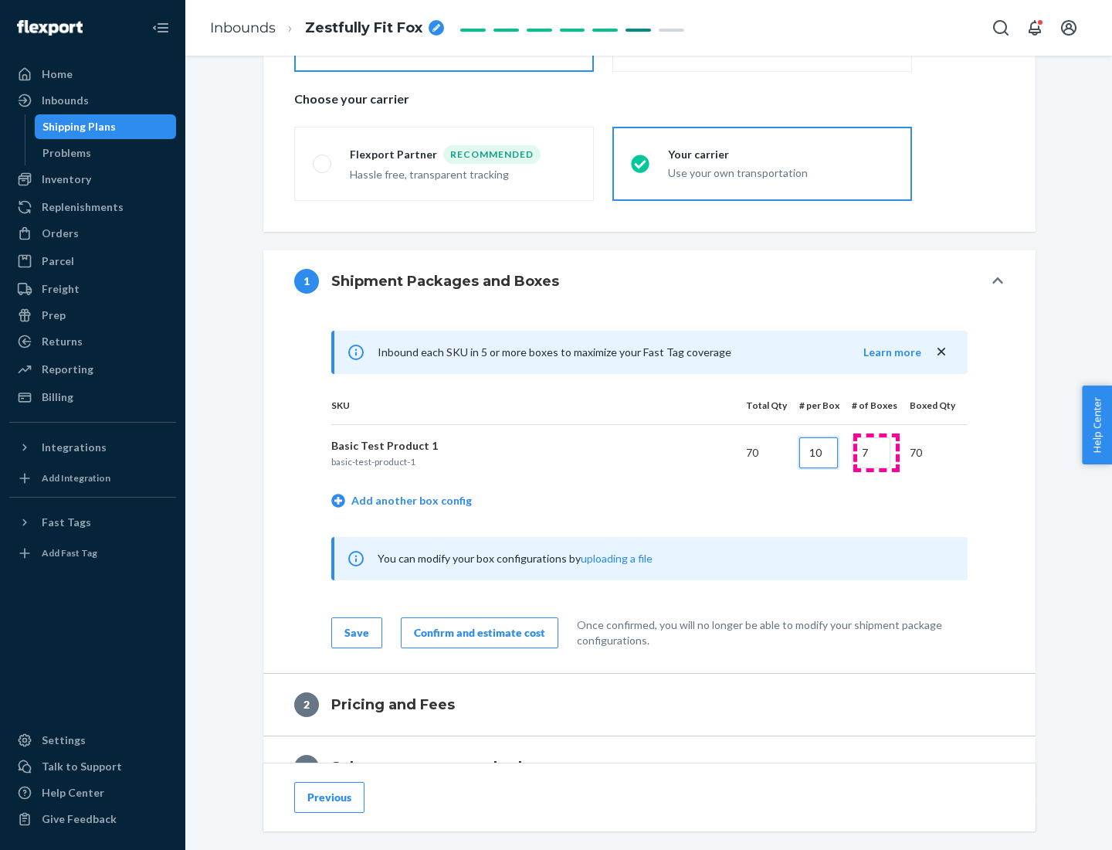
type input "10"
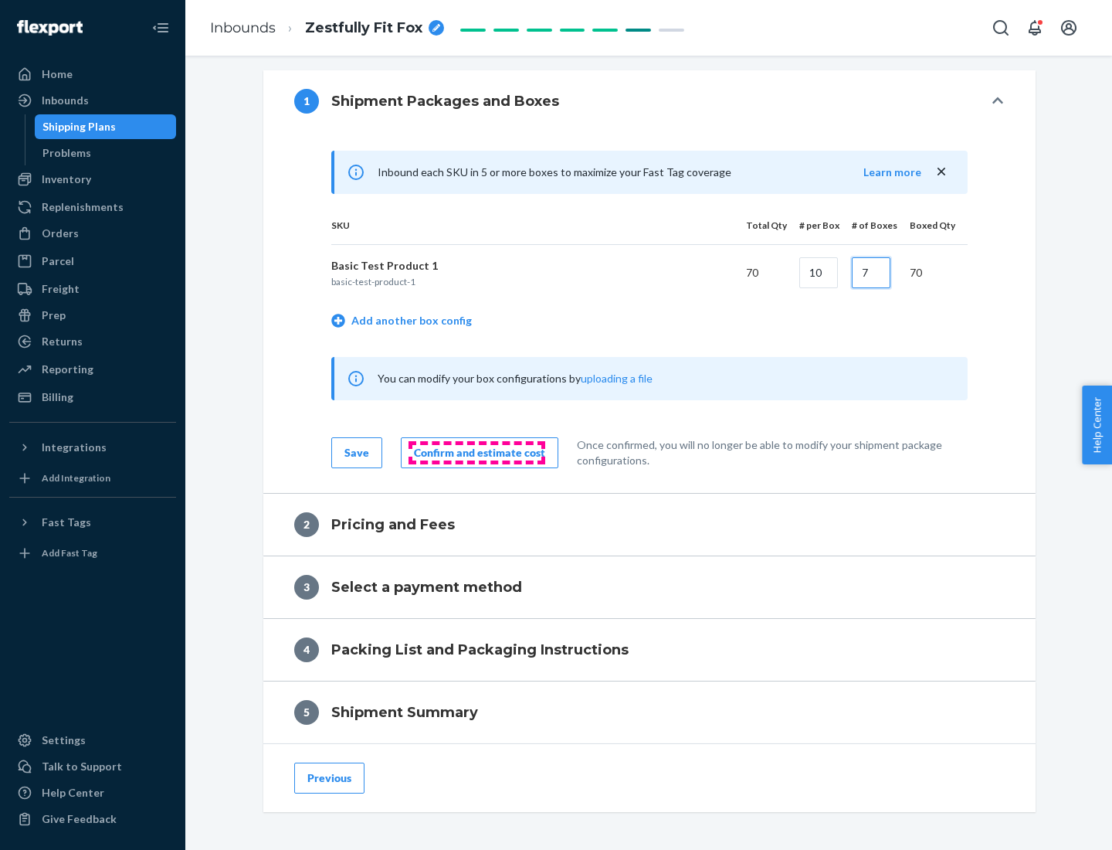
type input "7"
click at [477, 452] on div "Confirm and estimate cost" at bounding box center [479, 452] width 131 height 15
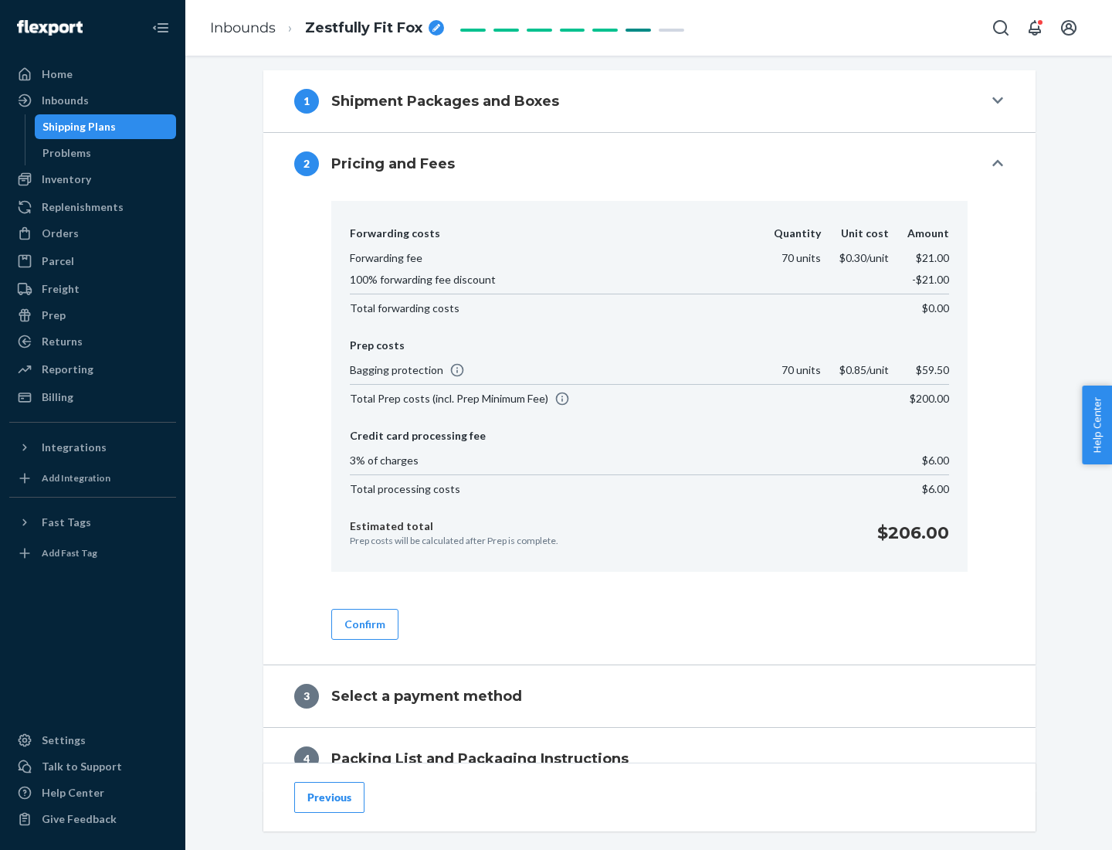
scroll to position [628, 0]
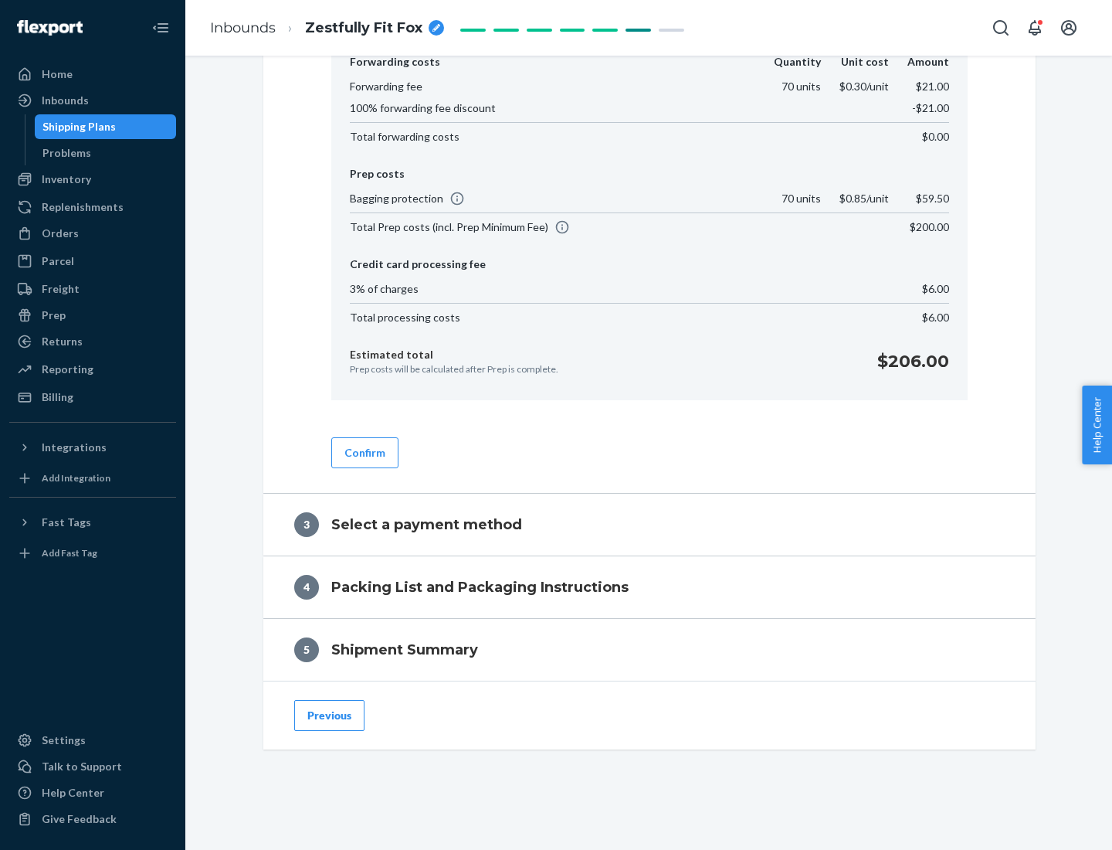
click at [364, 452] on button "Confirm" at bounding box center [364, 452] width 67 height 31
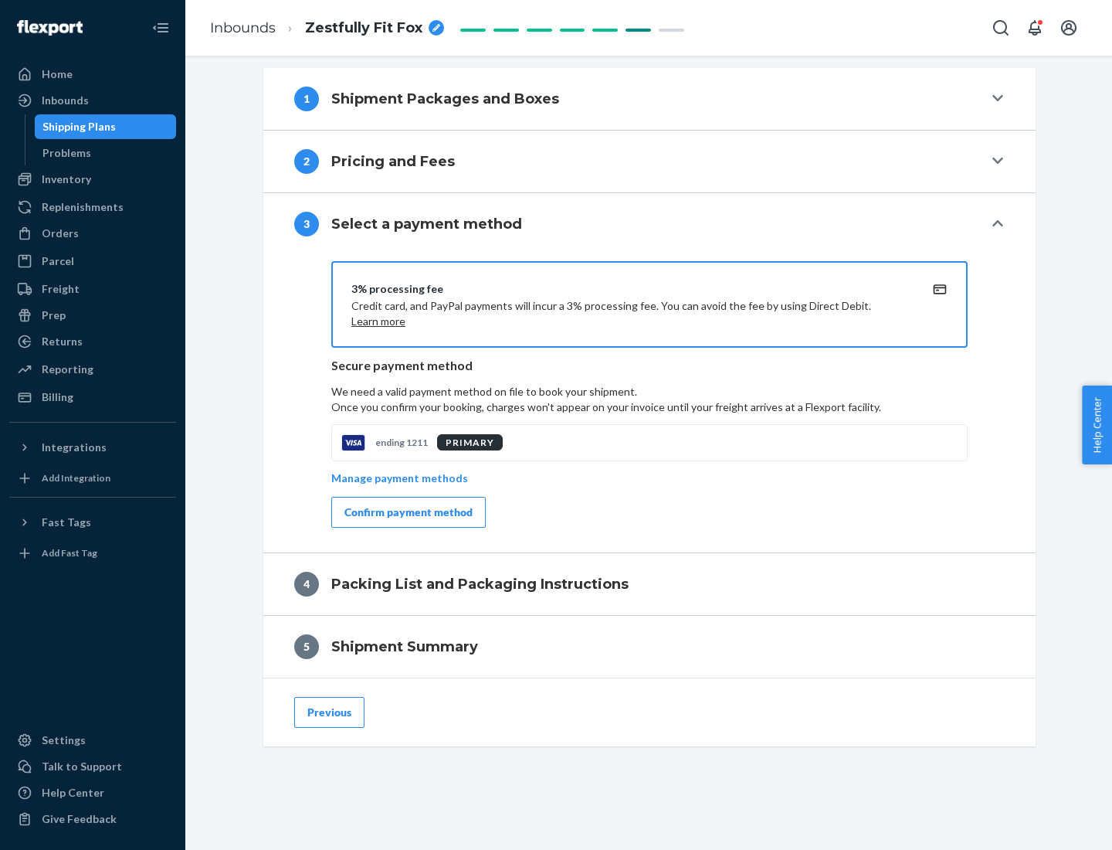
click at [407, 512] on div "Confirm payment method" at bounding box center [408, 511] width 128 height 15
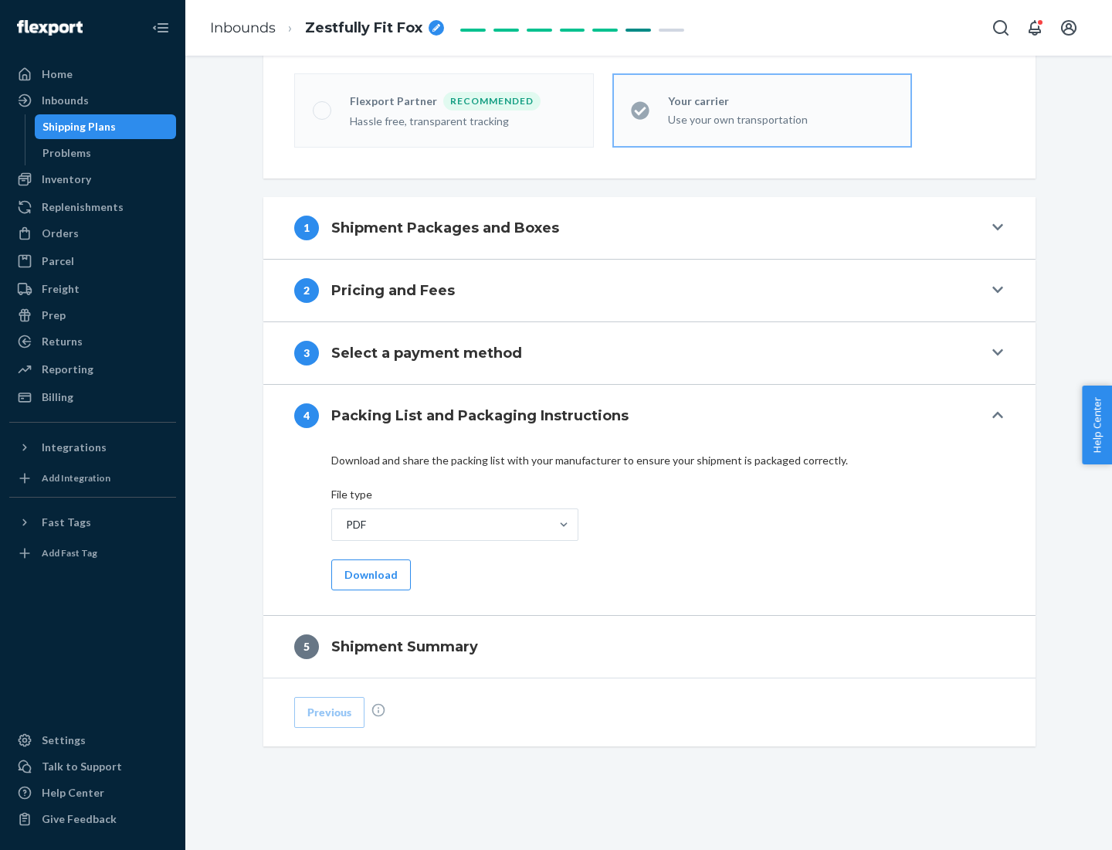
scroll to position [428, 0]
click at [369, 574] on button "Download" at bounding box center [371, 574] width 80 height 31
